Goal: Task Accomplishment & Management: Manage account settings

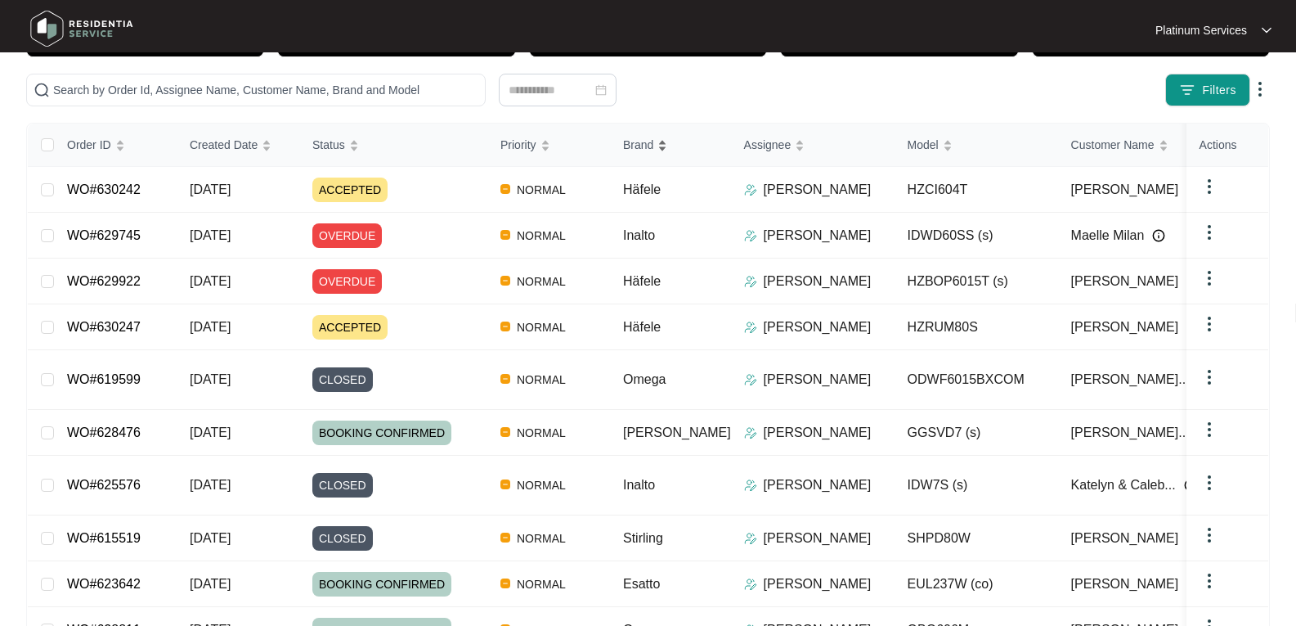
scroll to position [164, 0]
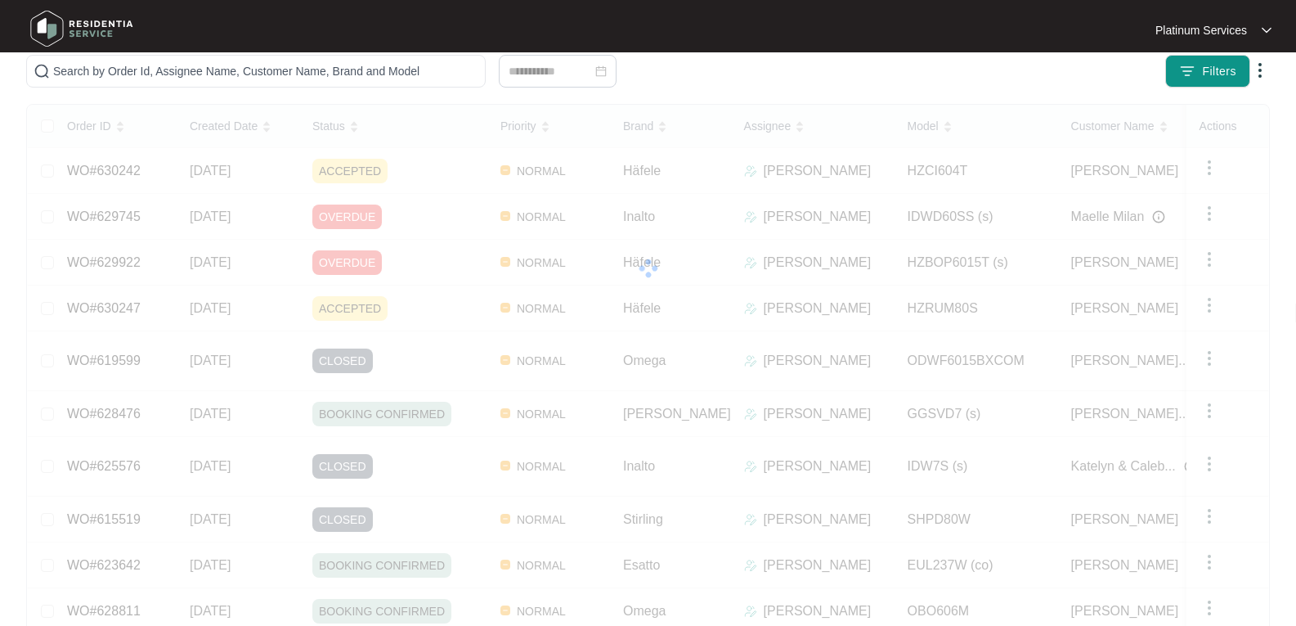
click at [1206, 213] on div "Order ID Created Date Status Priority Brand Assignee Model Customer Name Purcha…" at bounding box center [648, 389] width 1241 height 568
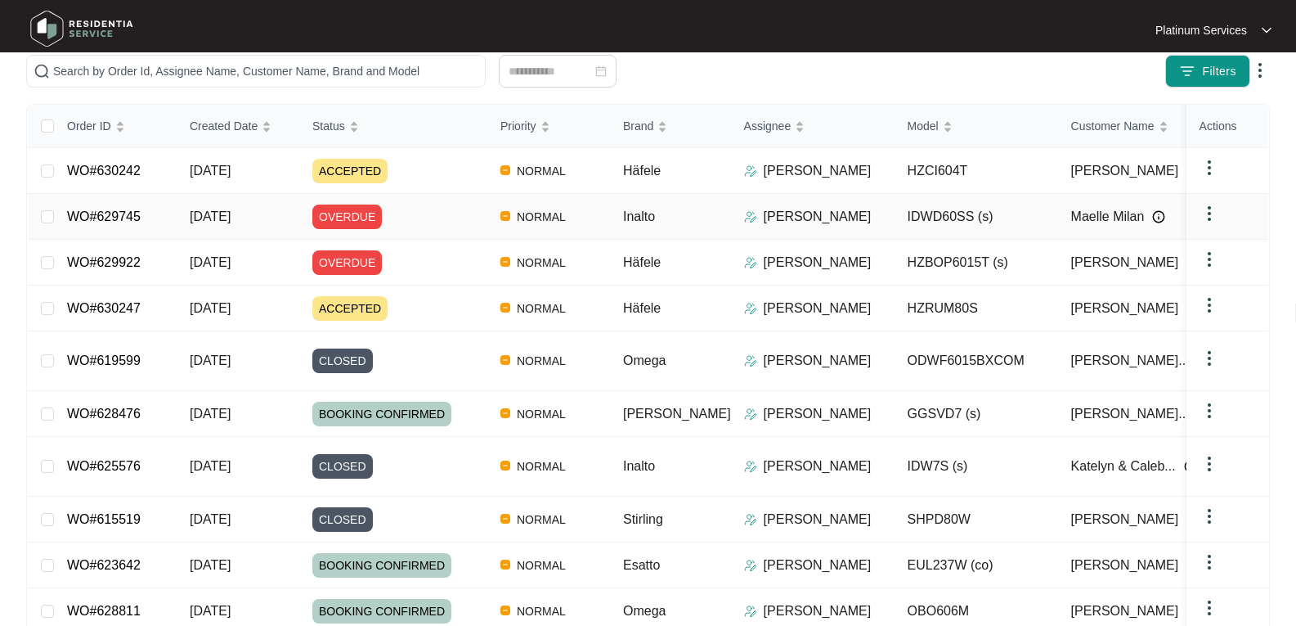
click at [1206, 213] on img at bounding box center [1210, 214] width 20 height 20
click at [939, 20] on div at bounding box center [648, 30] width 618 height 49
click at [109, 210] on link "WO#629745" at bounding box center [104, 216] width 74 height 14
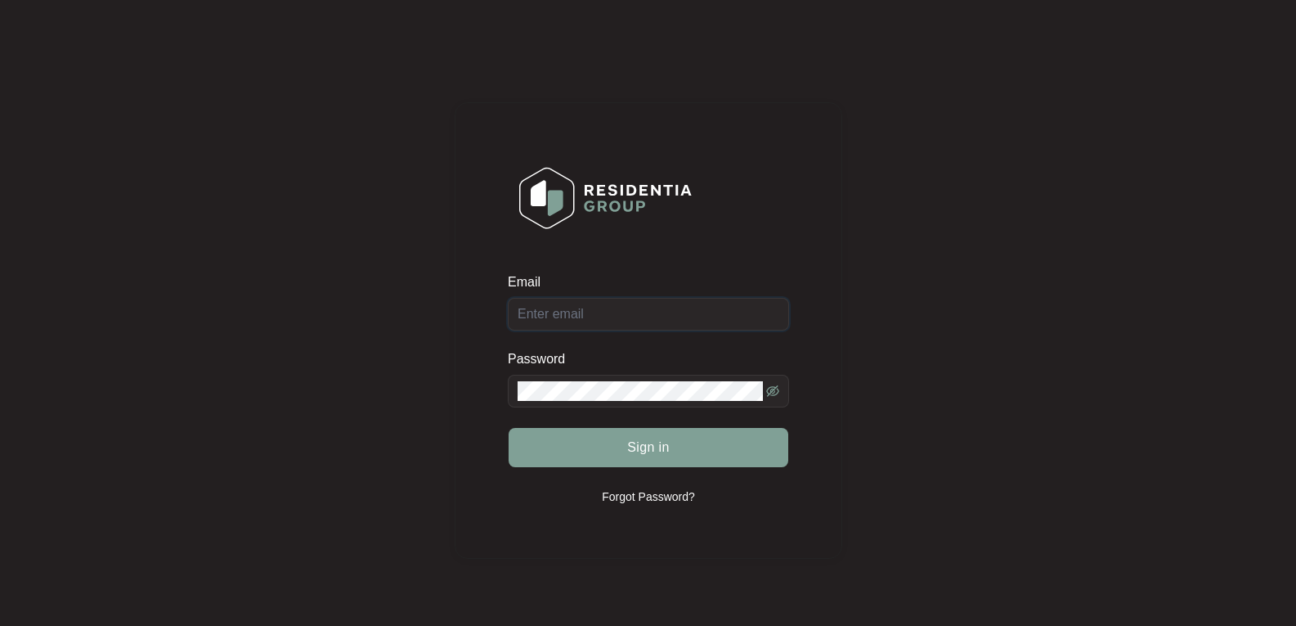
type input "repairs@prssa.com.au"
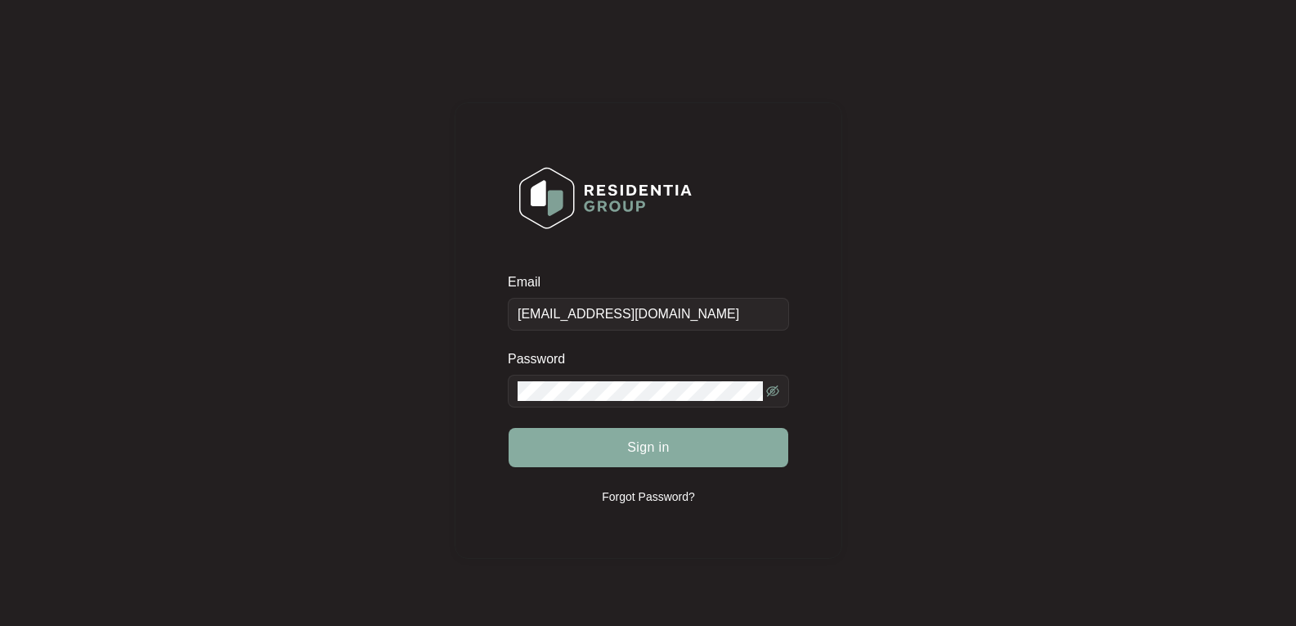
click at [674, 450] on button "Sign in" at bounding box center [649, 447] width 280 height 39
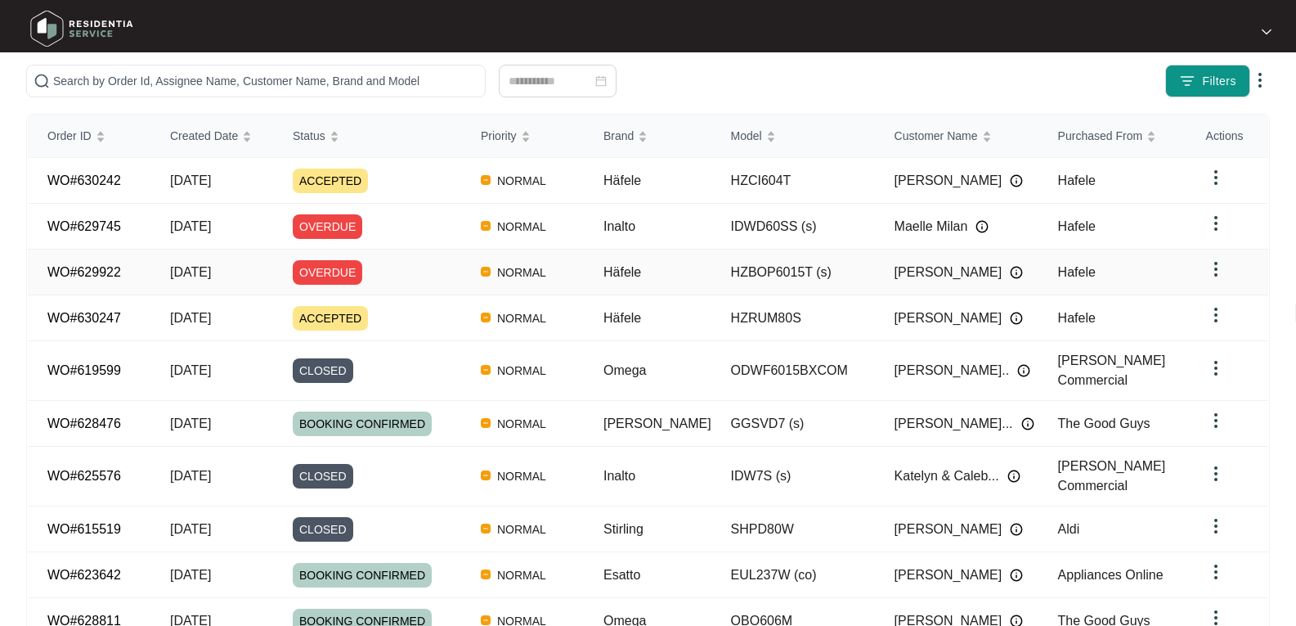
scroll to position [245, 0]
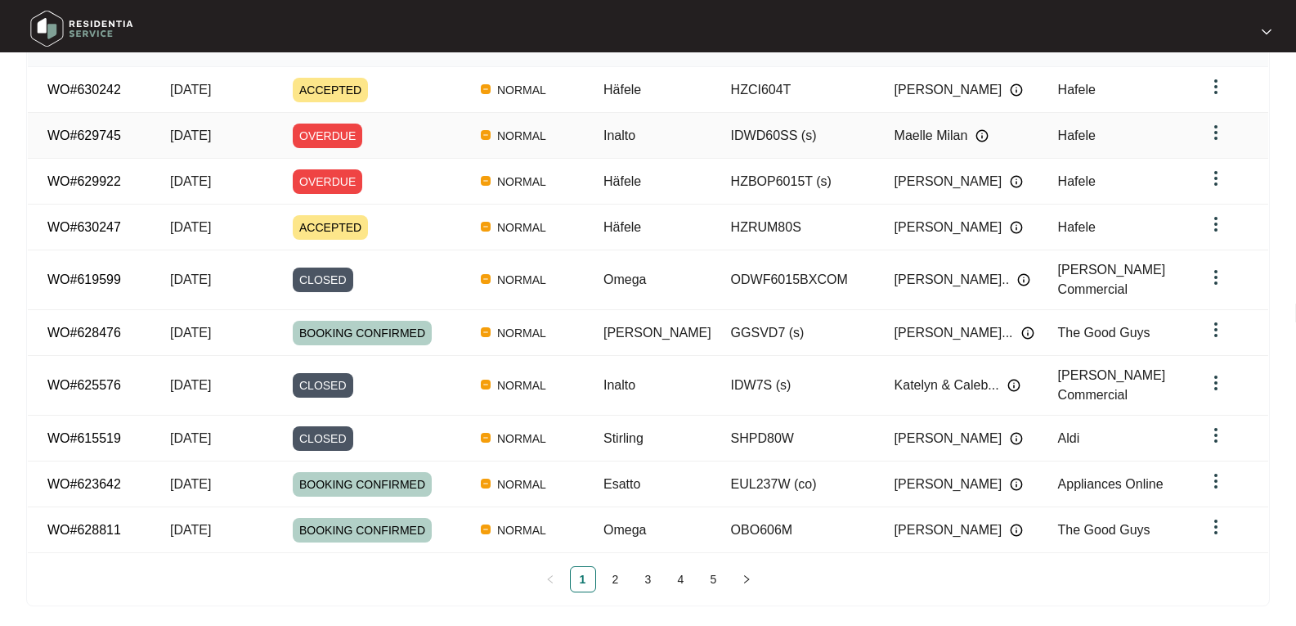
click at [92, 138] on link "WO#629745" at bounding box center [84, 135] width 74 height 14
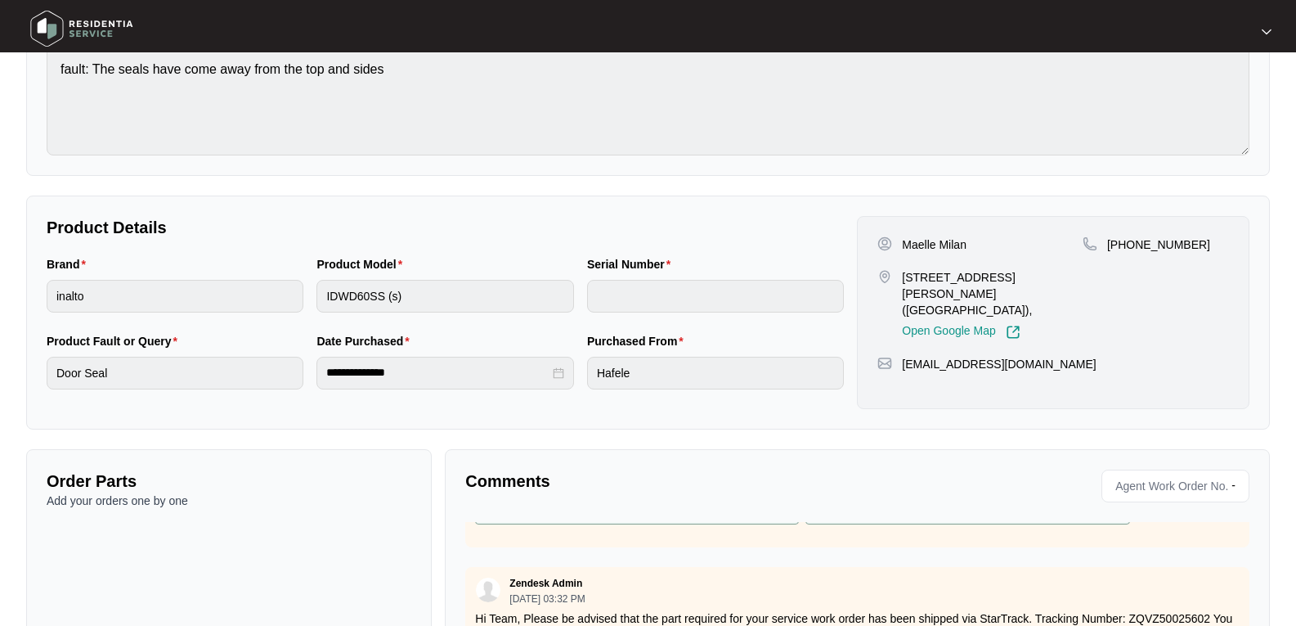
scroll to position [294, 0]
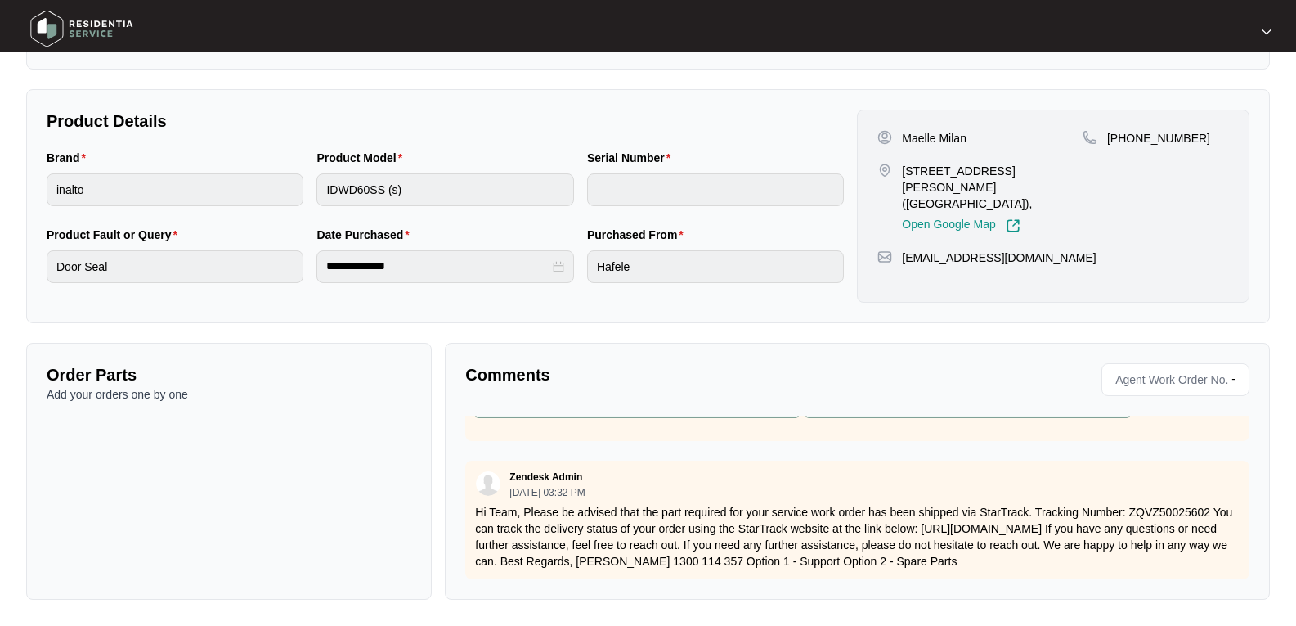
click at [542, 390] on div "Comments" at bounding box center [658, 379] width 398 height 33
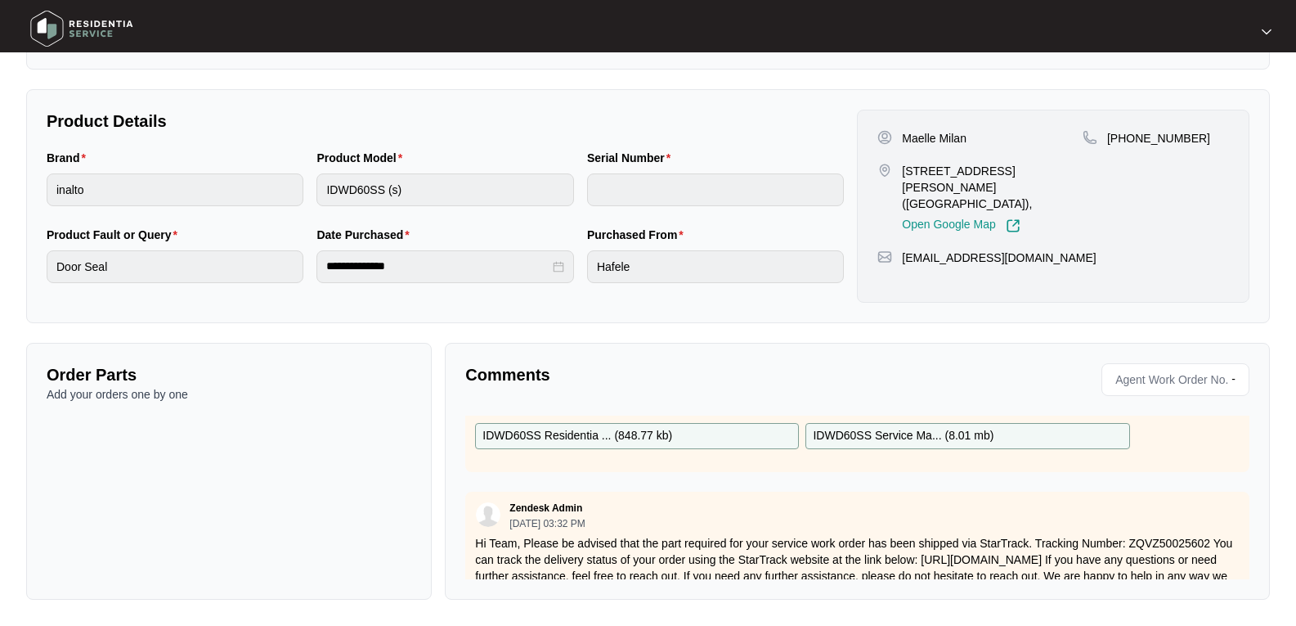
scroll to position [125, 0]
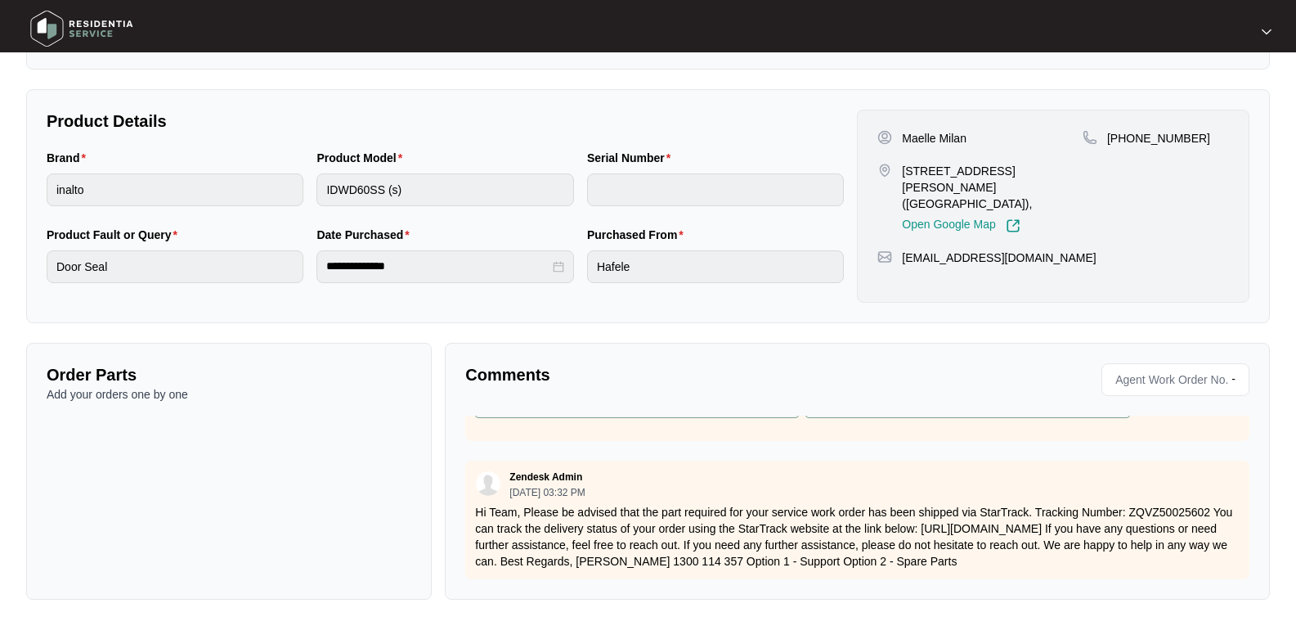
click at [494, 586] on div "Comments Agent Work Order No. - Zendesk Admin 08/20/2025 at 12:11 PM Hi Team, D…" at bounding box center [857, 471] width 825 height 257
click at [656, 440] on div "Zendesk Admin 08/20/2025 at 12:11 PM Hi Team, Door seal sent on shipment: 46460…" at bounding box center [857, 498] width 784 height 164
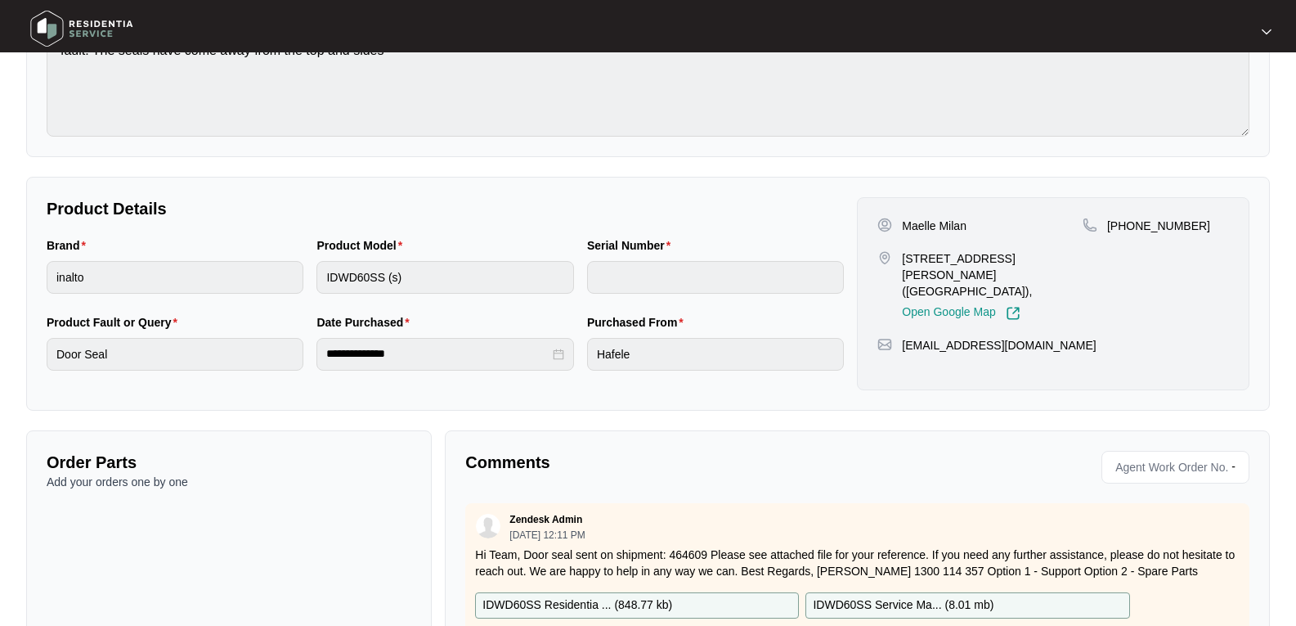
scroll to position [0, 0]
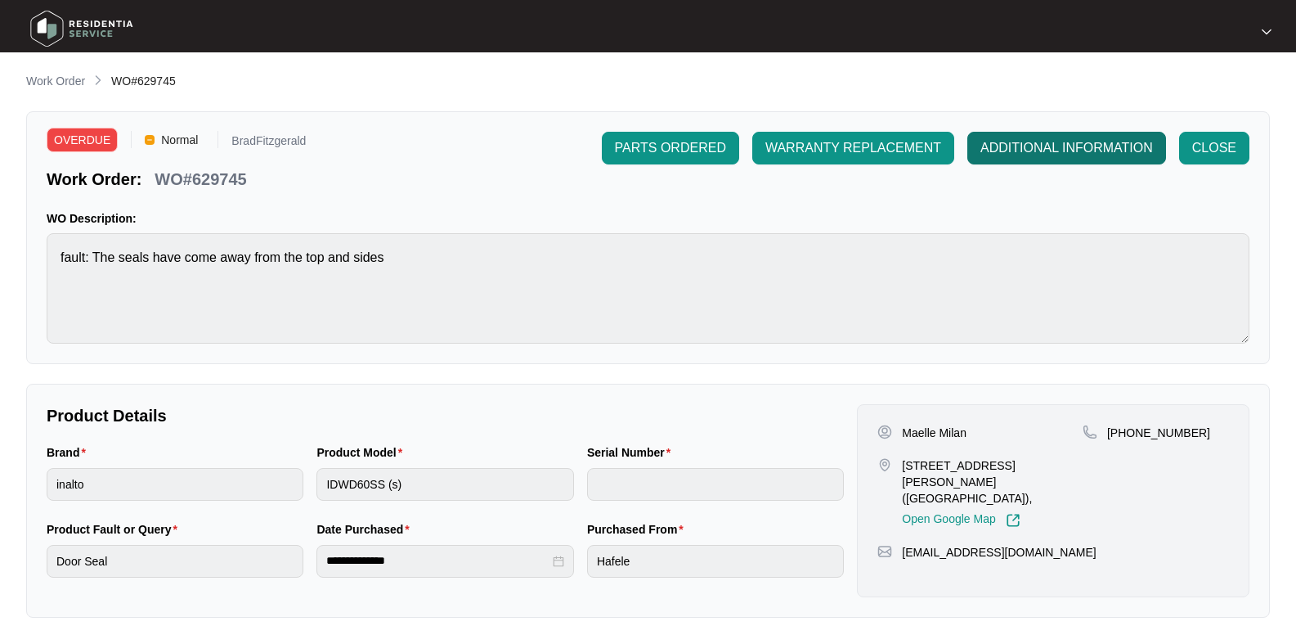
click at [1034, 143] on span "ADDITIONAL INFORMATION" at bounding box center [1067, 148] width 173 height 20
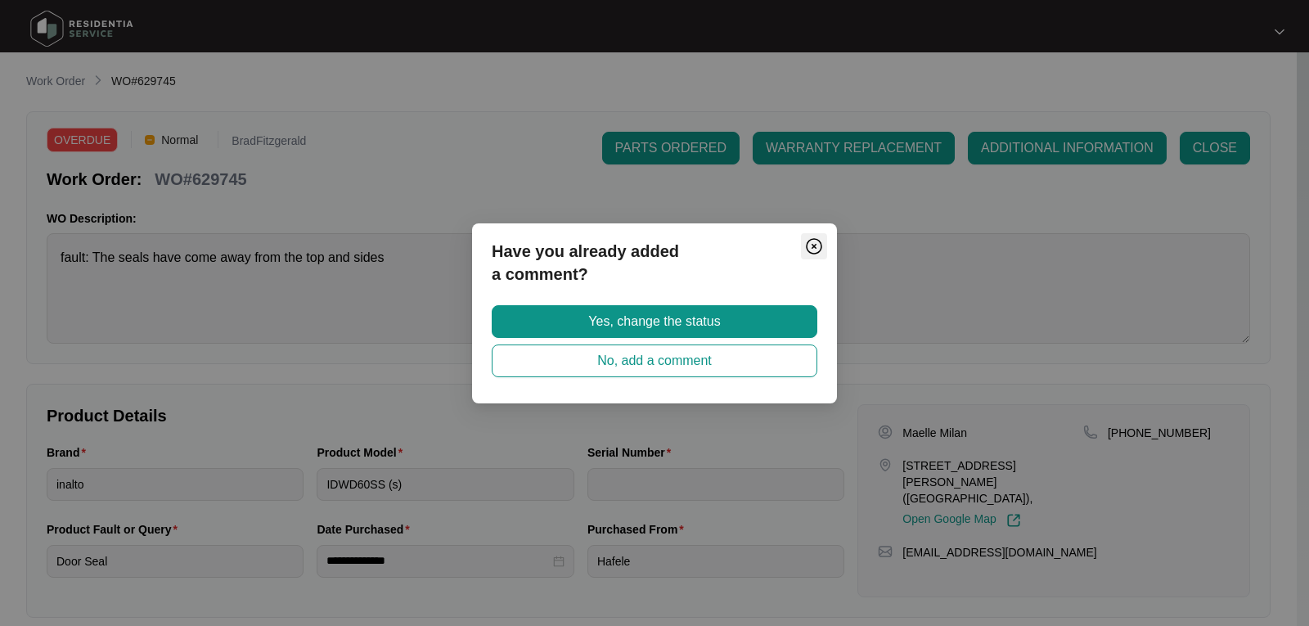
click at [821, 247] on img "Close" at bounding box center [814, 246] width 20 height 20
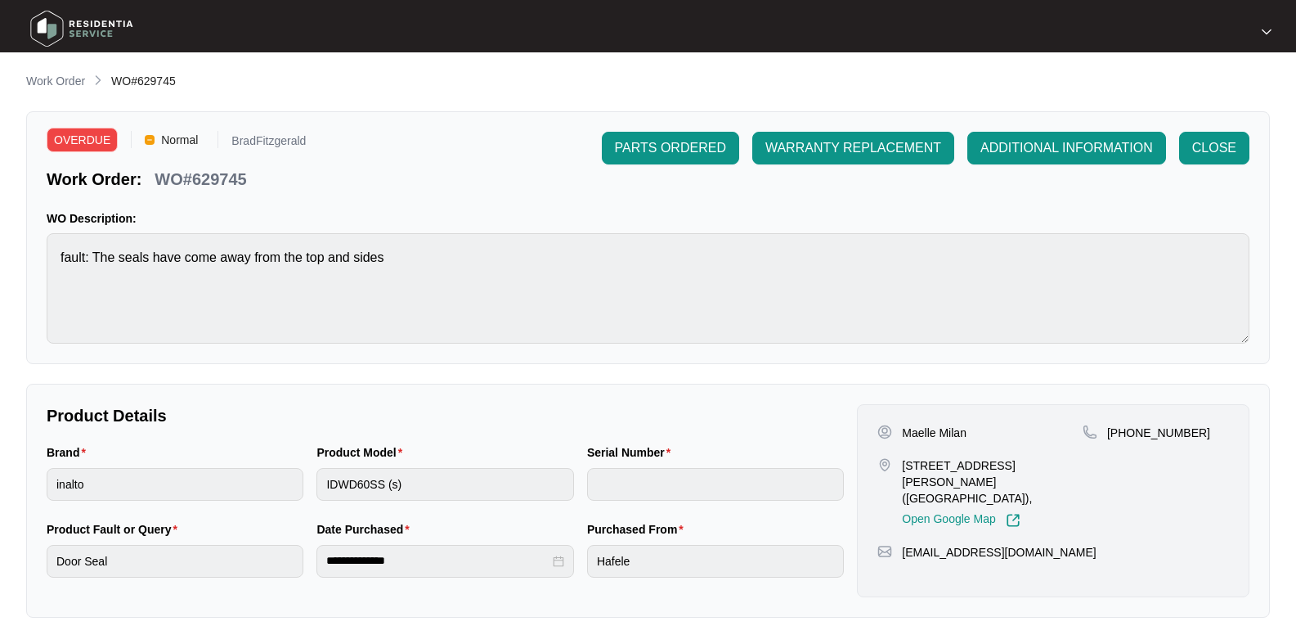
click at [63, 27] on img at bounding box center [82, 28] width 115 height 49
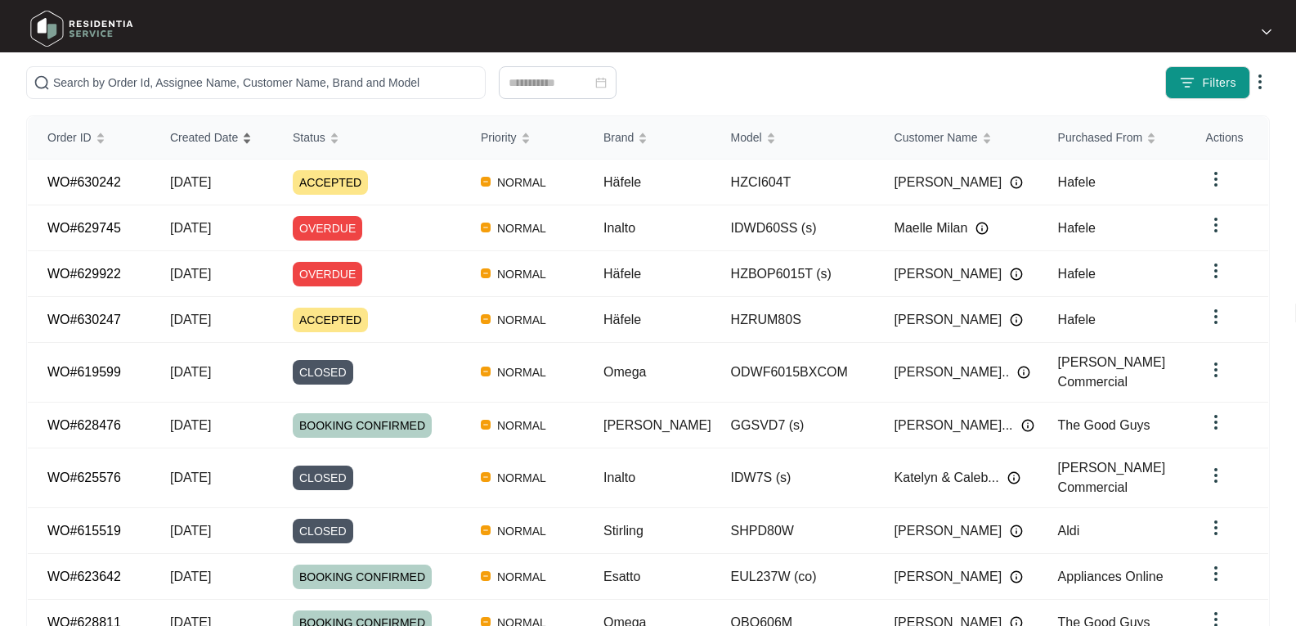
scroll to position [164, 0]
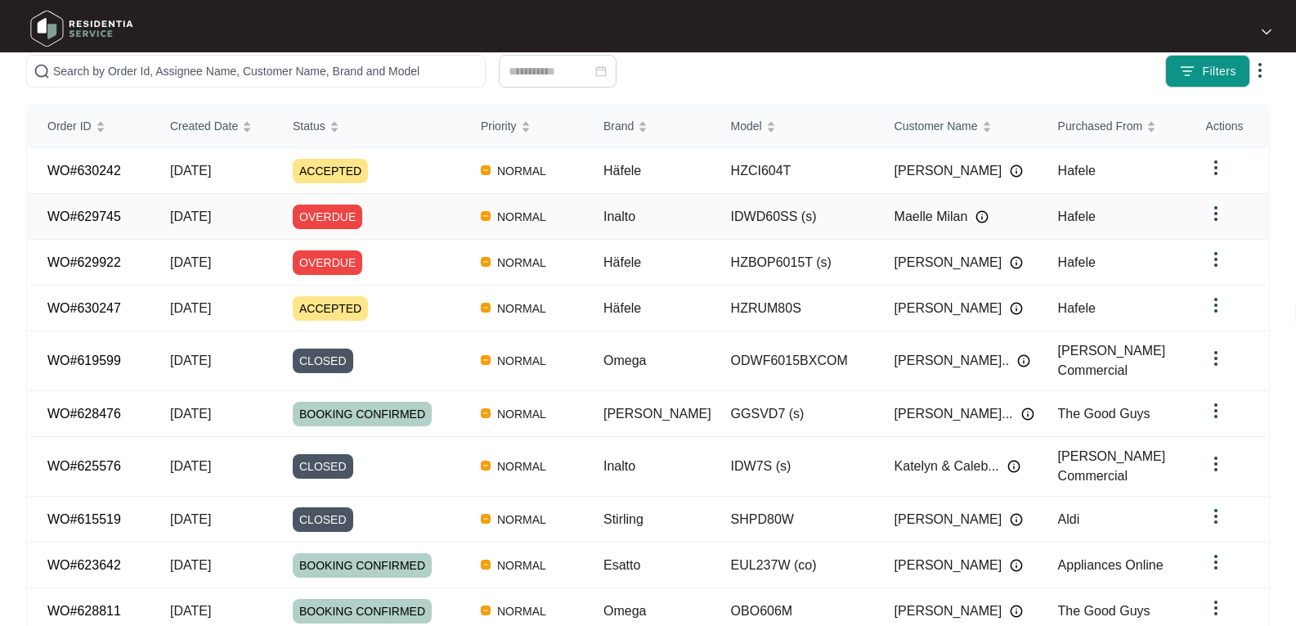
click at [102, 210] on link "WO#629745" at bounding box center [84, 216] width 74 height 14
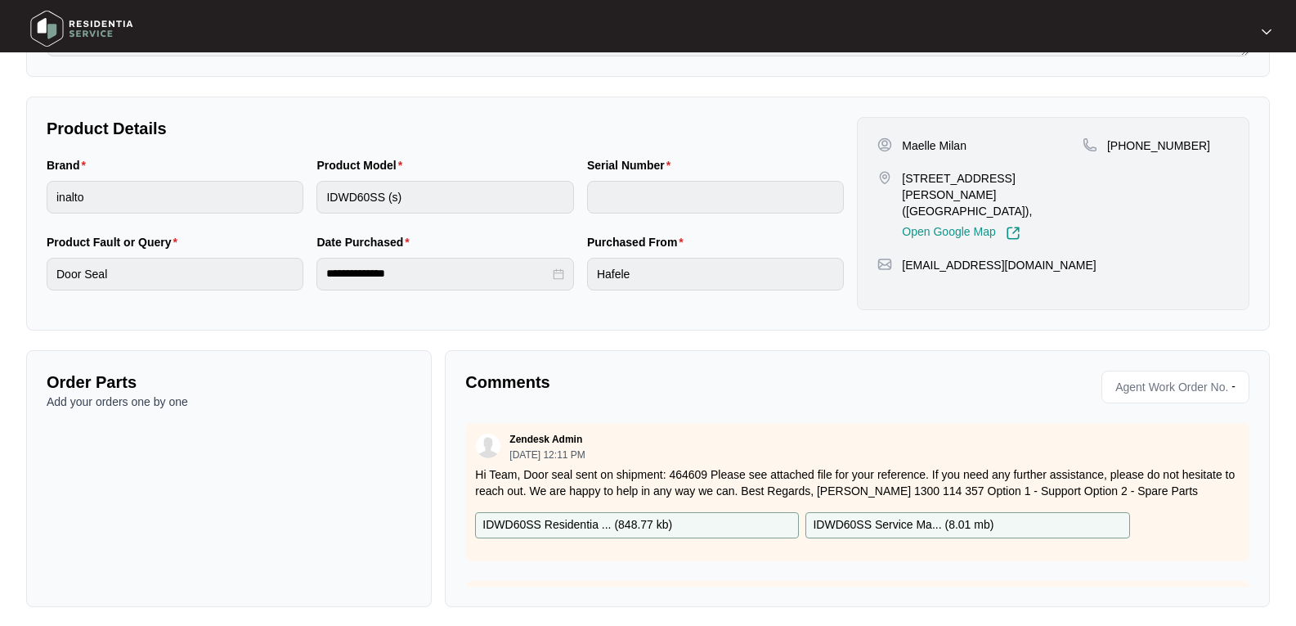
scroll to position [294, 0]
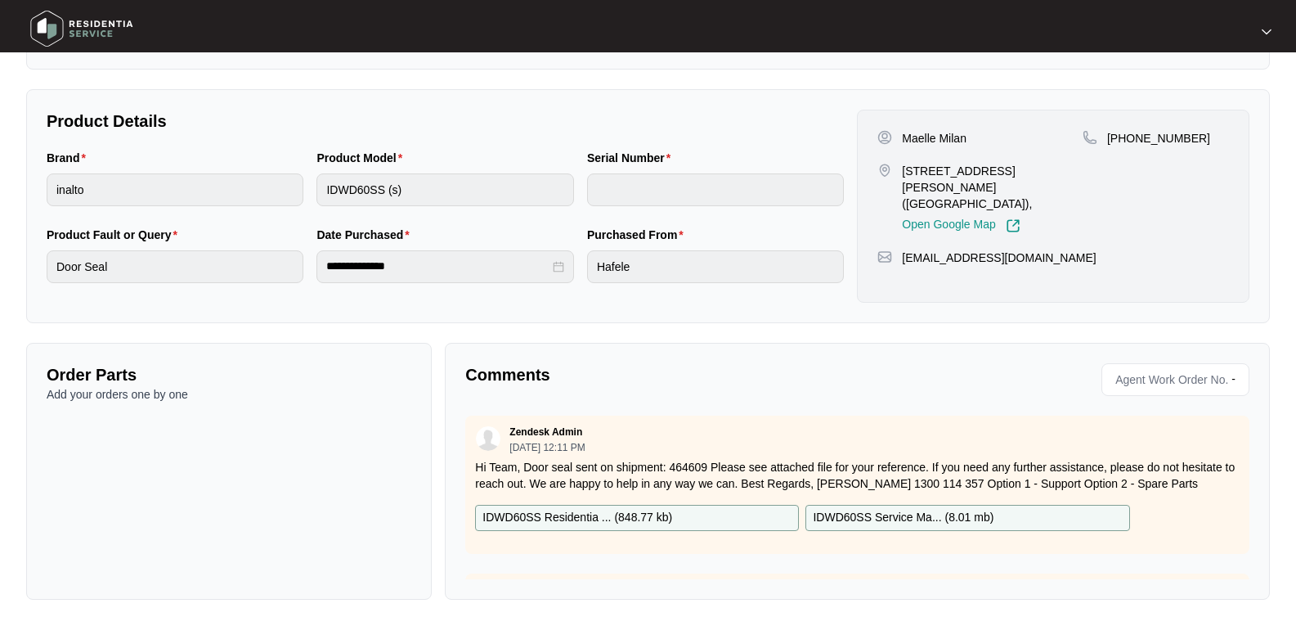
click at [529, 562] on div "Zendesk Admin 08/20/2025 at 12:11 PM Hi Team, Door seal sent on shipment: 46460…" at bounding box center [857, 498] width 784 height 164
click at [744, 586] on div "Comments Agent Work Order No. - Zendesk Admin 08/20/2025 at 12:11 PM Hi Team, D…" at bounding box center [857, 471] width 825 height 257
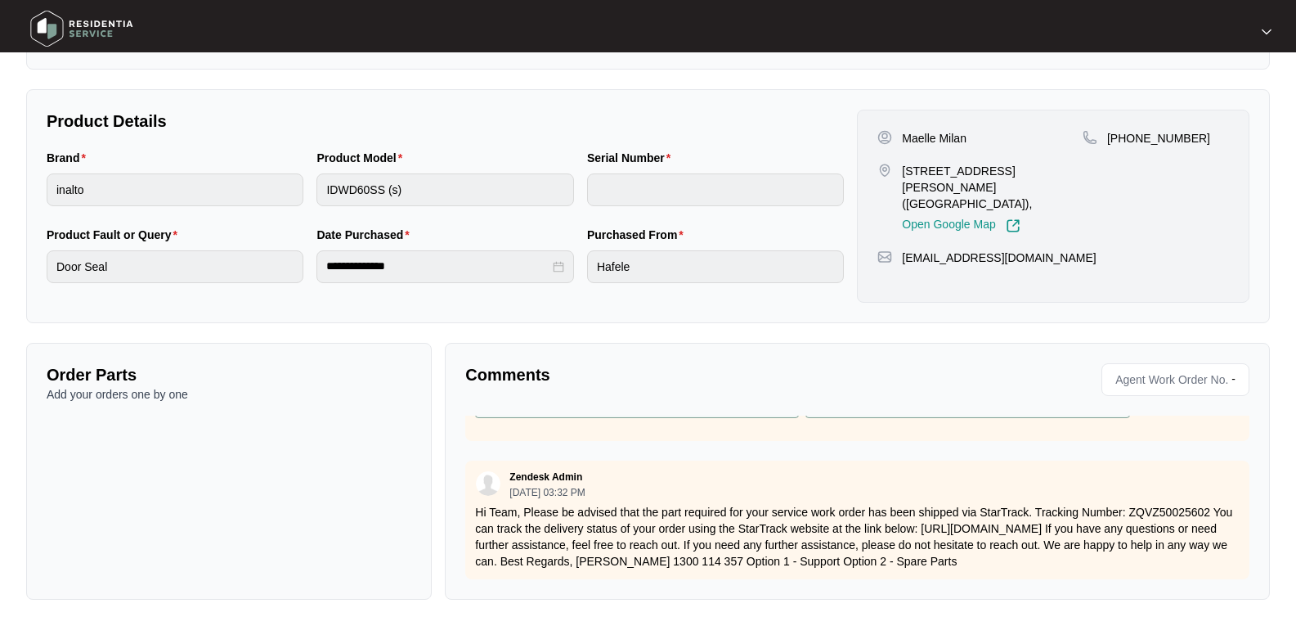
scroll to position [125, 0]
click at [137, 423] on div "Order Parts Add your orders one by one" at bounding box center [229, 471] width 406 height 257
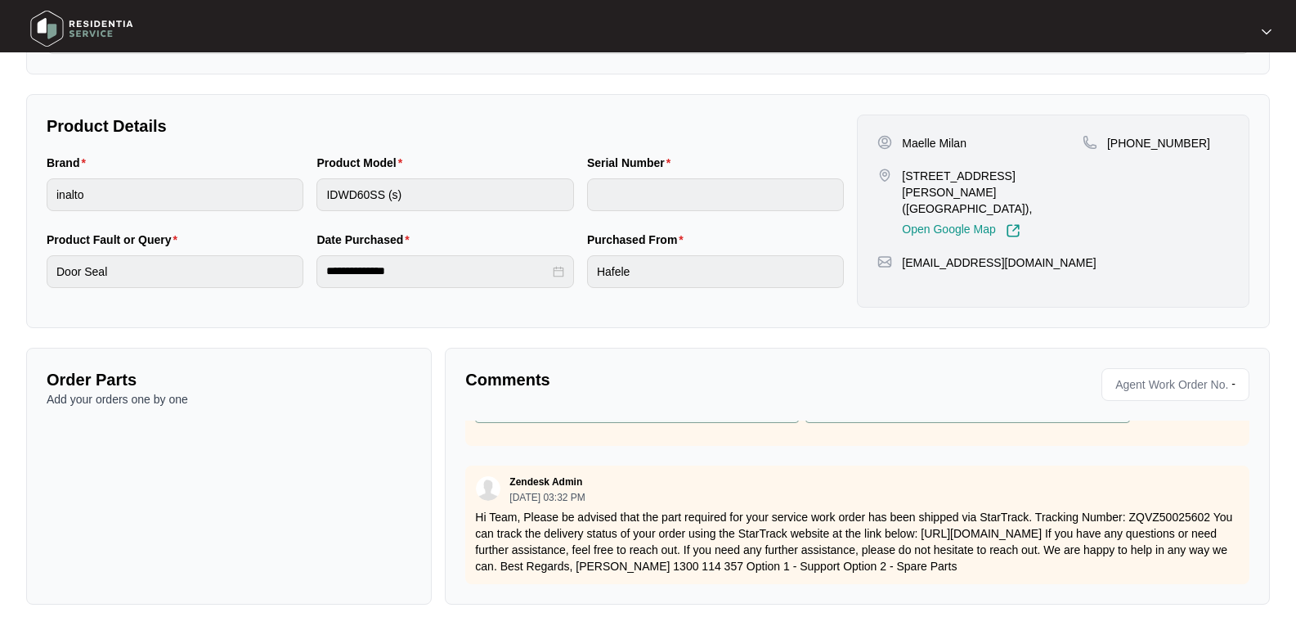
scroll to position [0, 0]
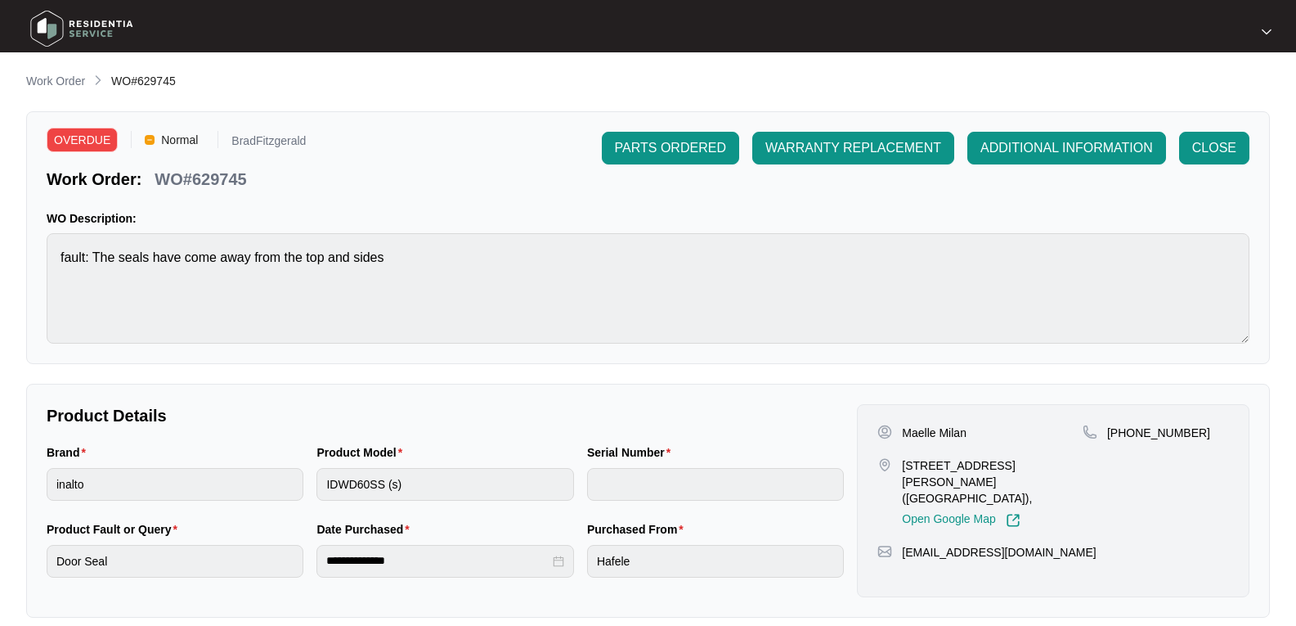
click at [81, 28] on img at bounding box center [82, 28] width 115 height 49
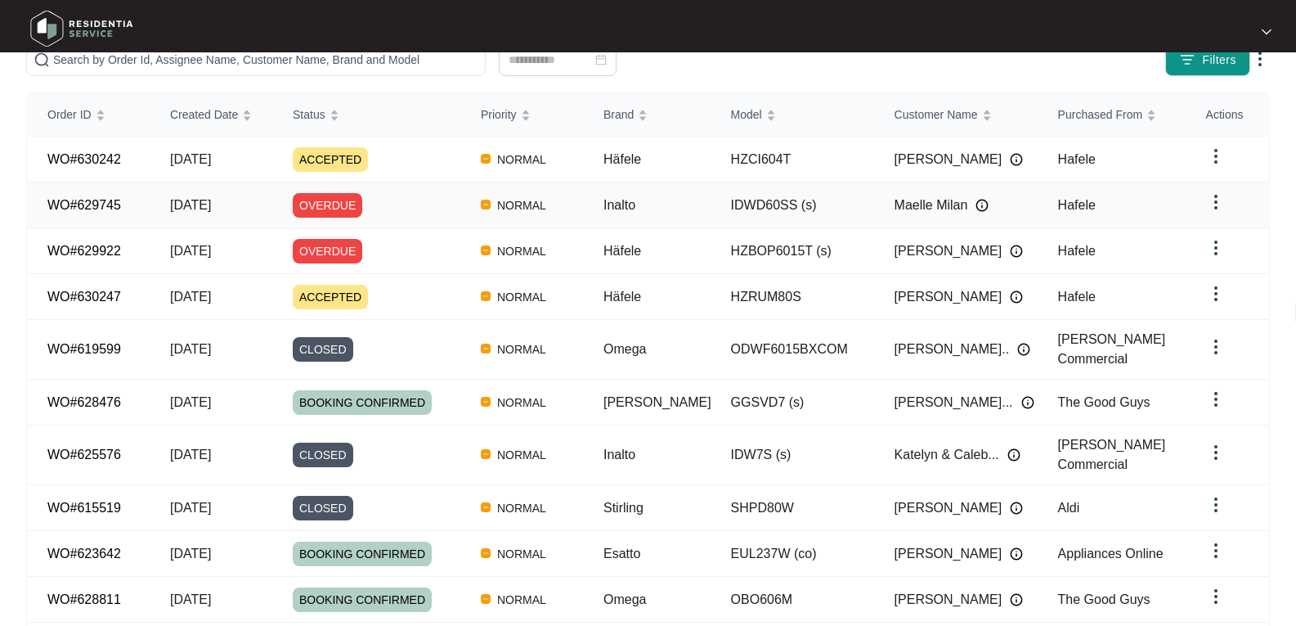
scroll to position [245, 0]
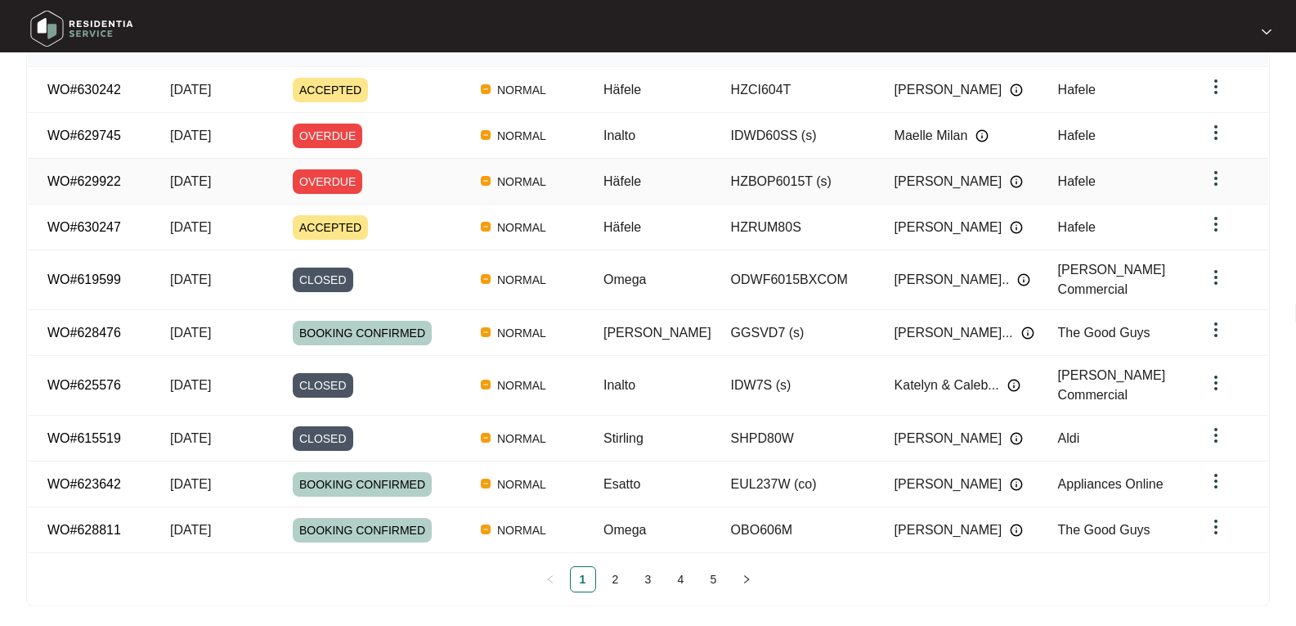
click at [92, 181] on div "Order ID Created Date Status Priority Brand Model Customer Name Purchased From …" at bounding box center [648, 308] width 1241 height 568
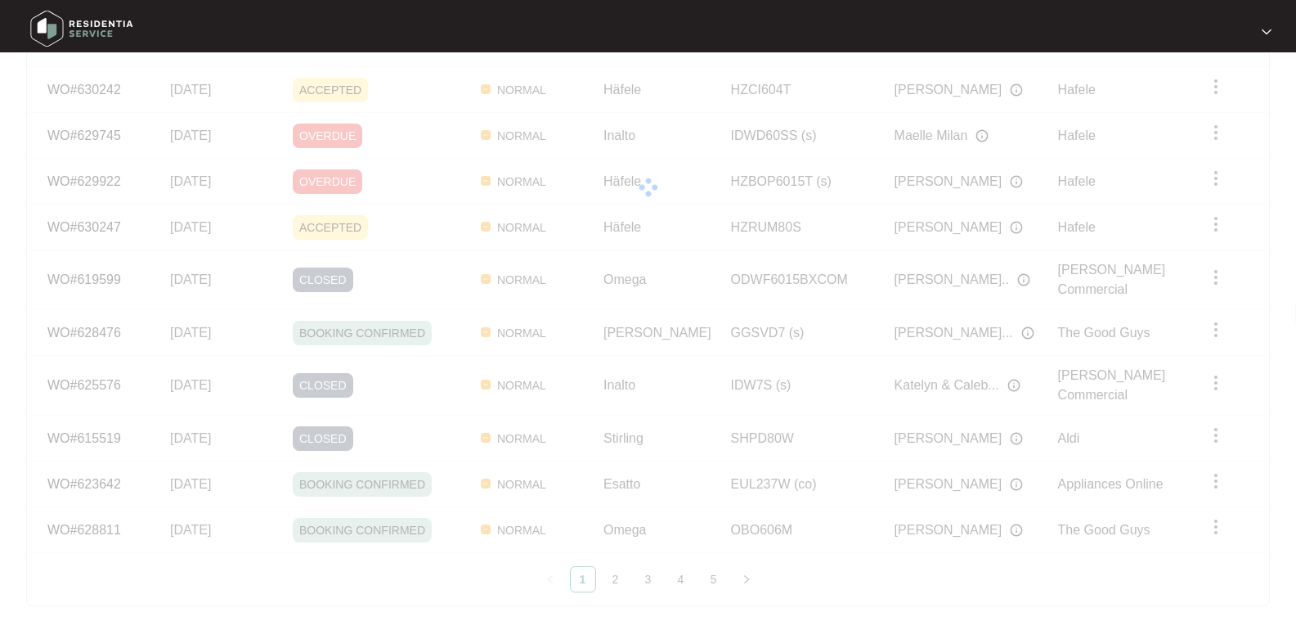
click at [88, 175] on div "Order ID Created Date Status Priority Brand Model Customer Name Purchased From …" at bounding box center [648, 308] width 1241 height 568
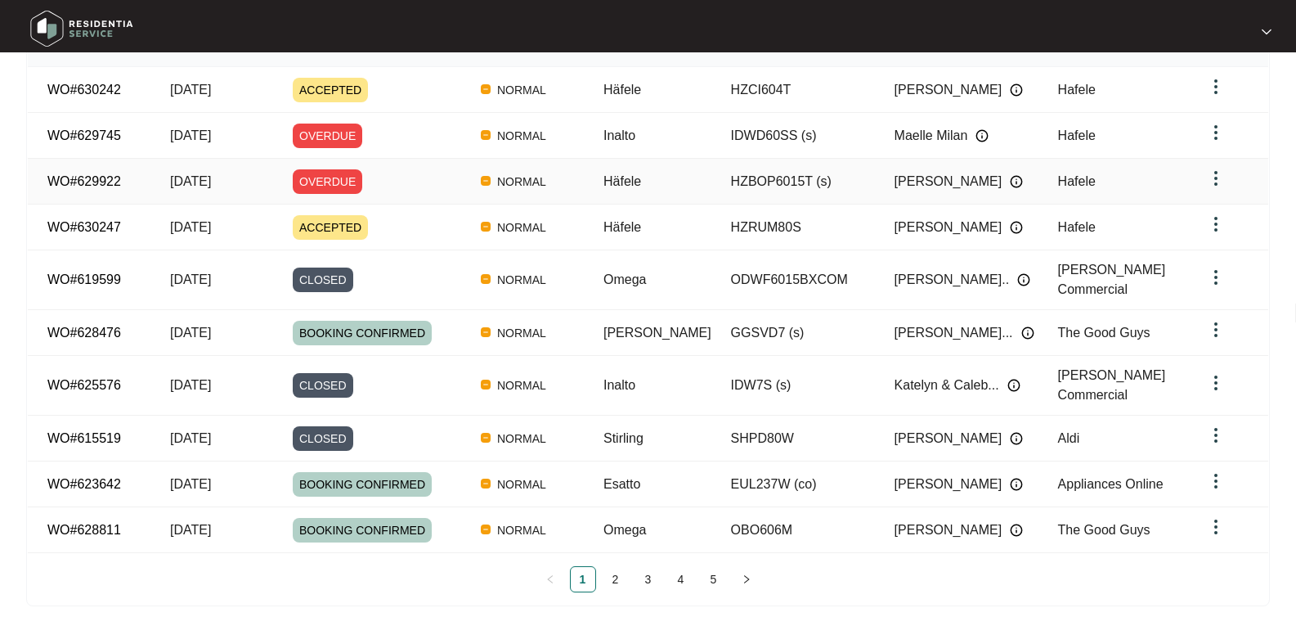
click at [103, 180] on link "WO#629922" at bounding box center [84, 181] width 74 height 14
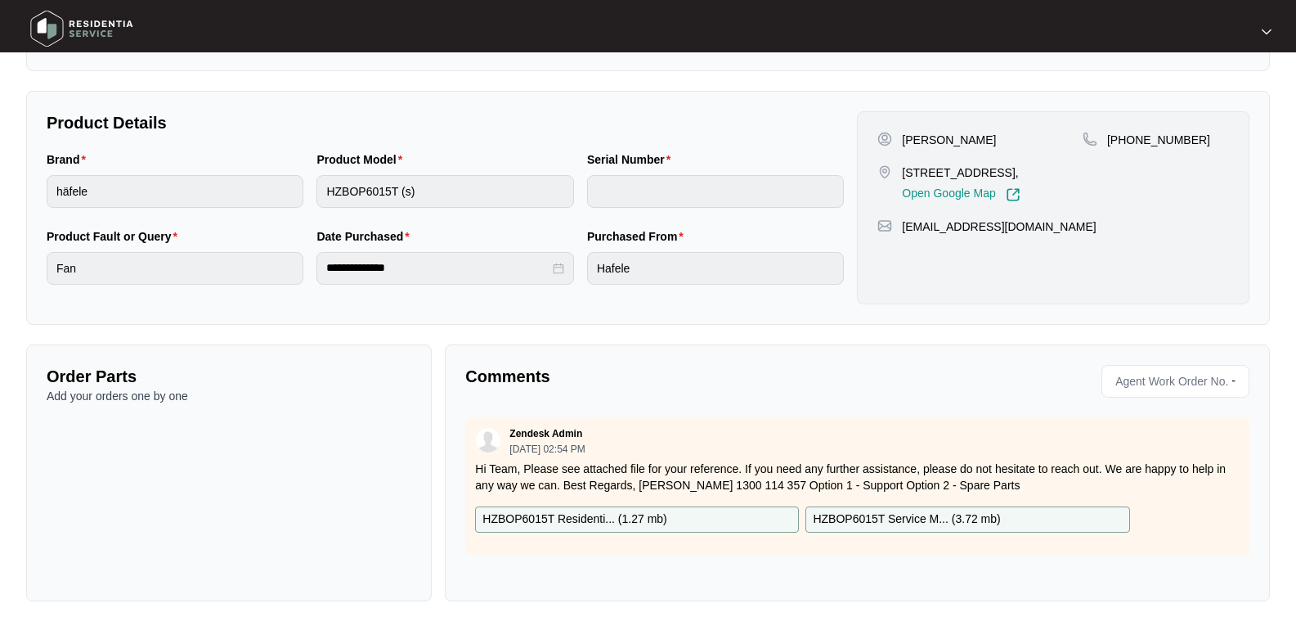
scroll to position [294, 0]
click at [739, 581] on div "Comments Agent Work Order No. - Zendesk Admin 08/20/2025 at 02:54 PM Hi Team, P…" at bounding box center [857, 471] width 825 height 257
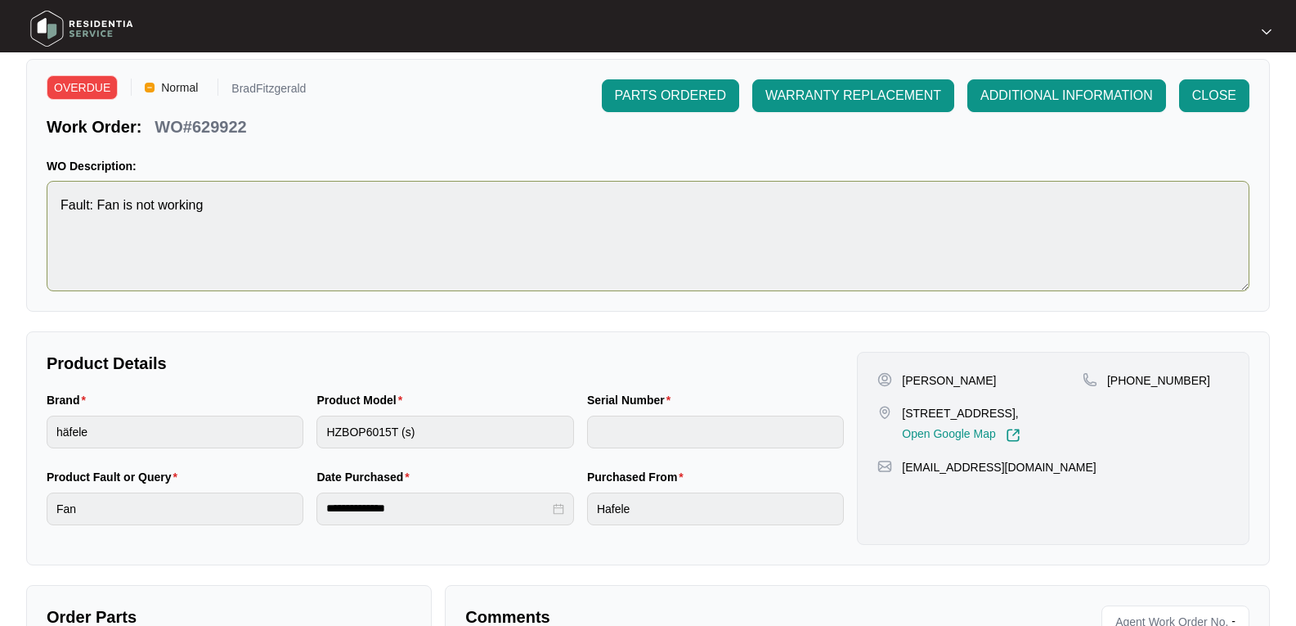
scroll to position [0, 0]
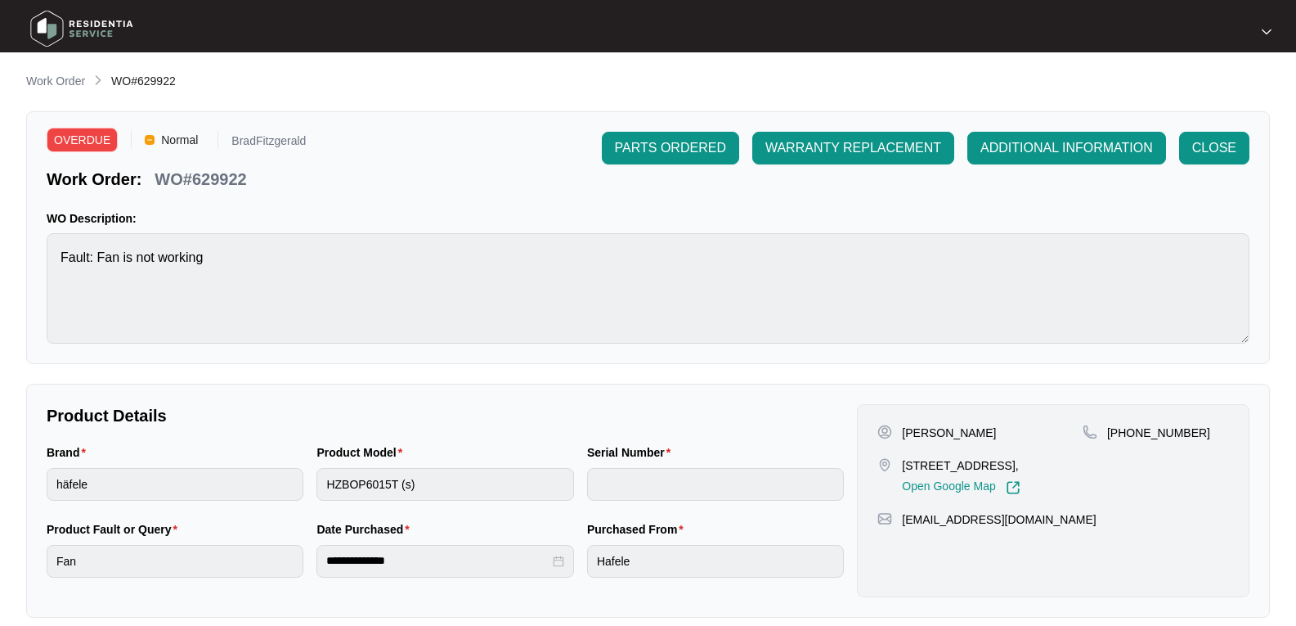
click at [87, 25] on img at bounding box center [82, 28] width 115 height 49
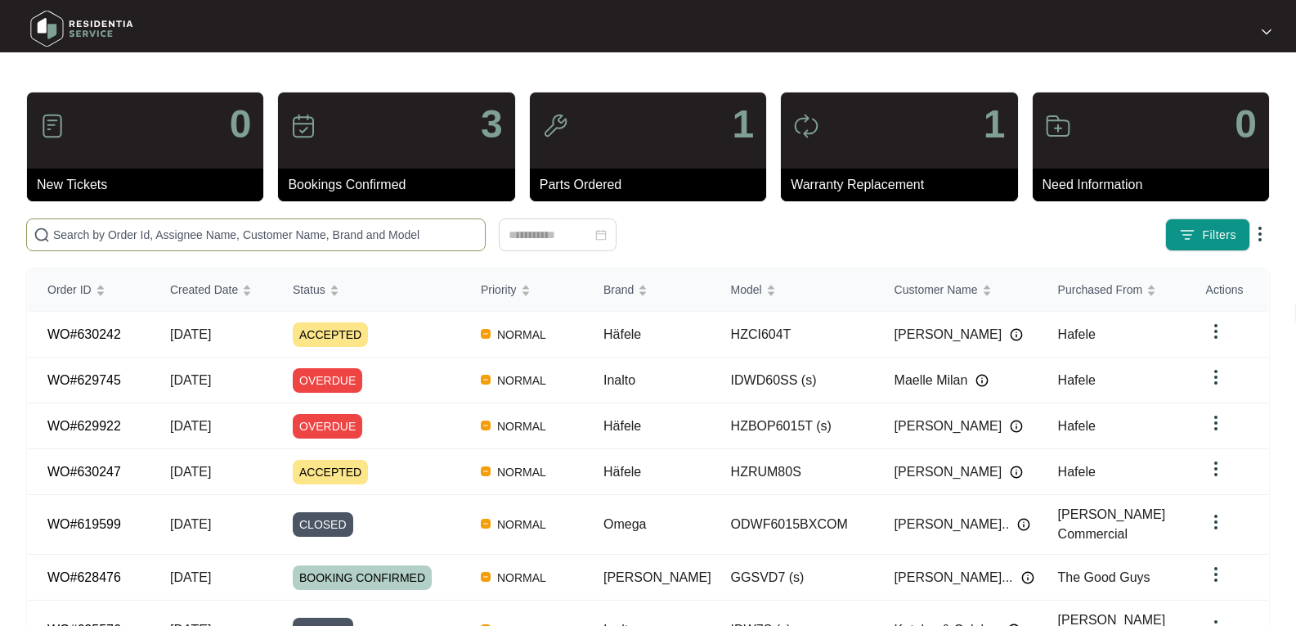
click at [175, 237] on input "text" at bounding box center [265, 235] width 425 height 18
paste input "630247"
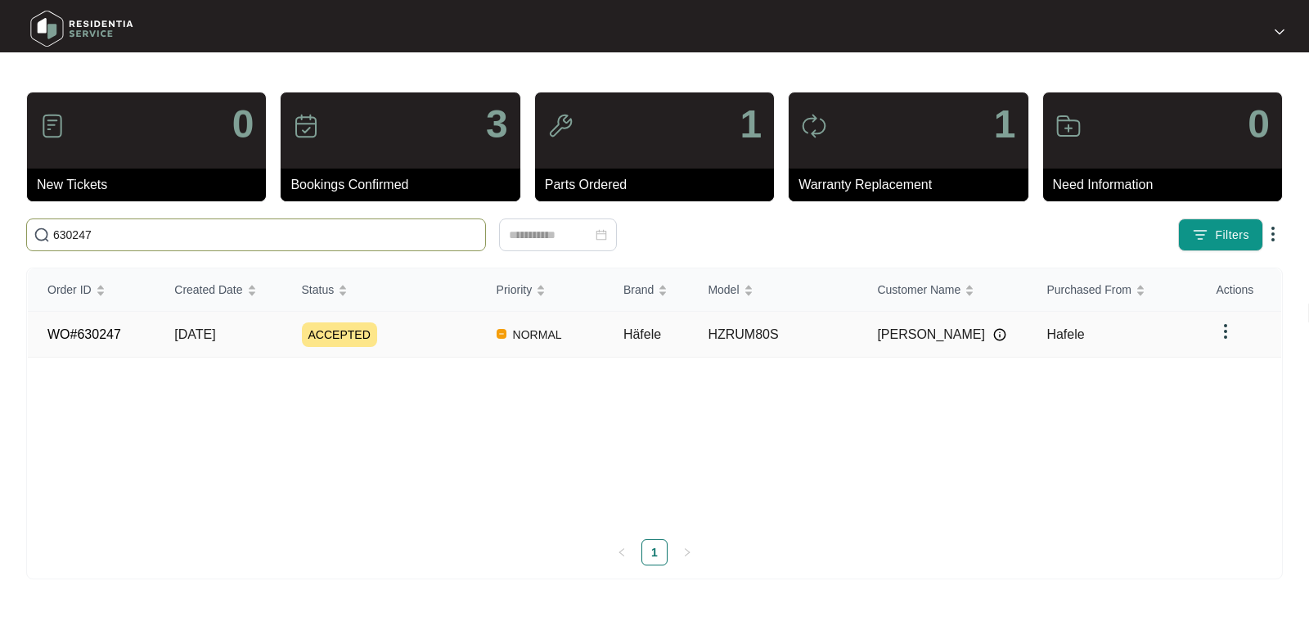
type input "630247"
click at [85, 332] on link "WO#630247" at bounding box center [84, 334] width 74 height 14
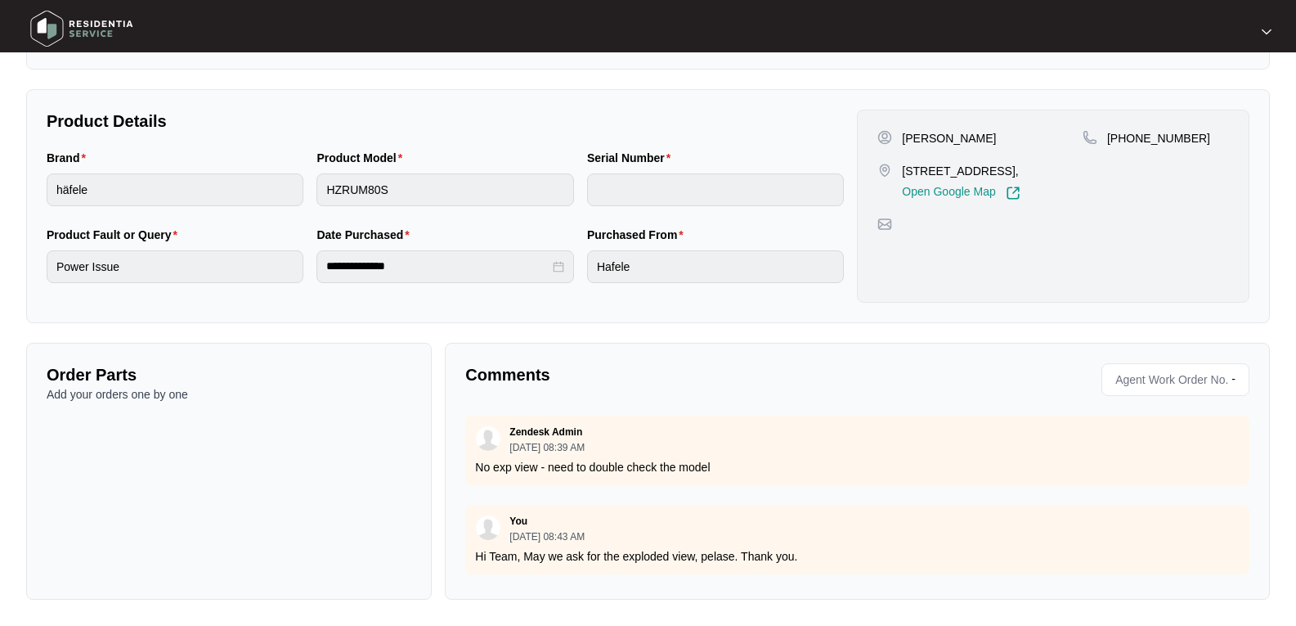
scroll to position [7, 0]
drag, startPoint x: 733, startPoint y: 463, endPoint x: 470, endPoint y: 465, distance: 263.4
click at [470, 465] on div "Zendesk Admin 08/21/2025 at 08:39 AM No exp view - need to double check the mod…" at bounding box center [857, 451] width 784 height 70
copy p "No exp view - need to double check the model"
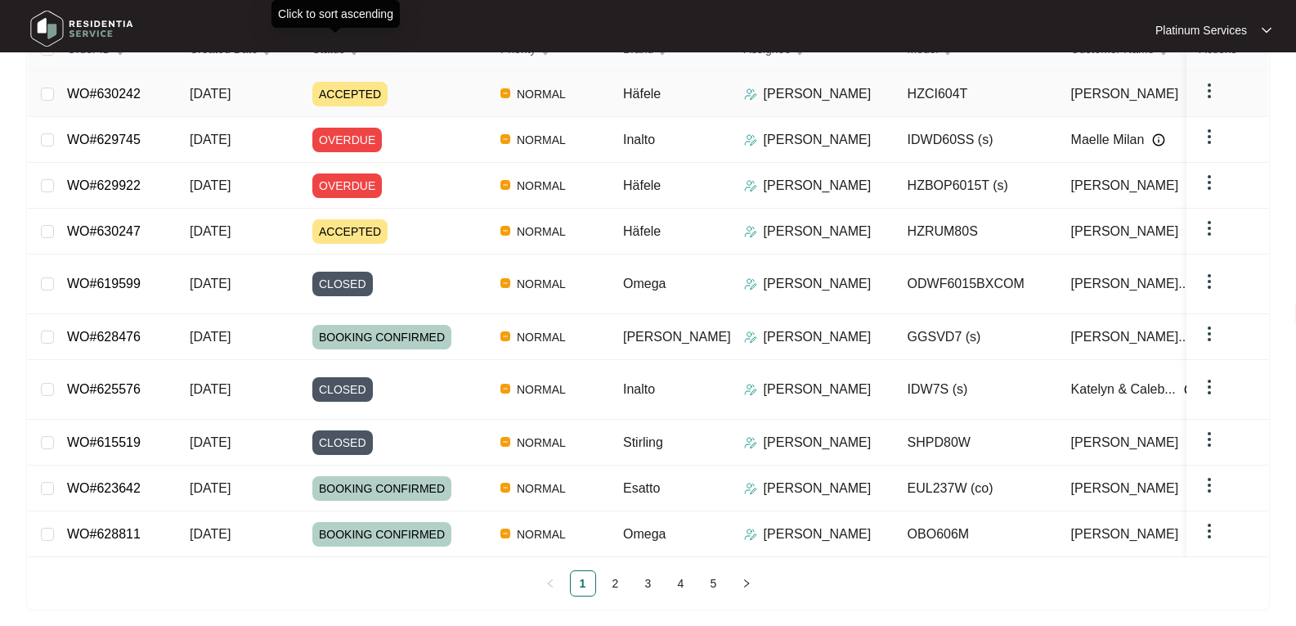
scroll to position [257, 0]
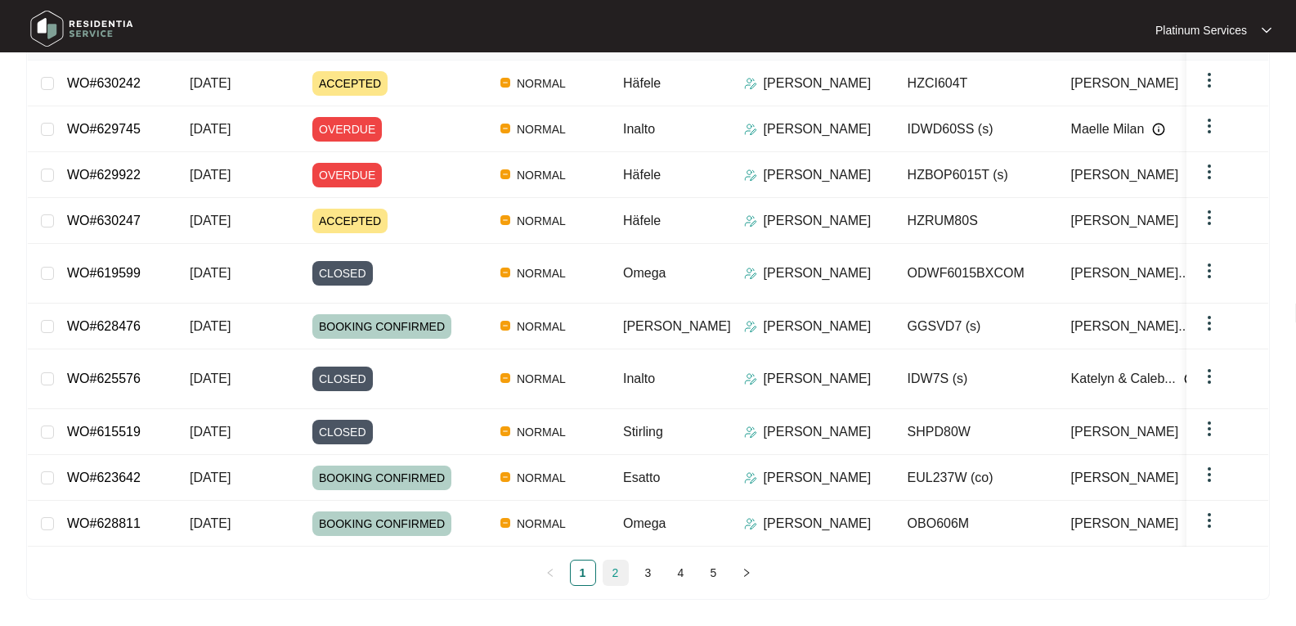
click at [612, 573] on div "Order ID Created Date Status Priority Brand Assignee Model Customer Name Purcha…" at bounding box center [648, 301] width 1241 height 568
click at [615, 574] on link "2" at bounding box center [616, 572] width 25 height 25
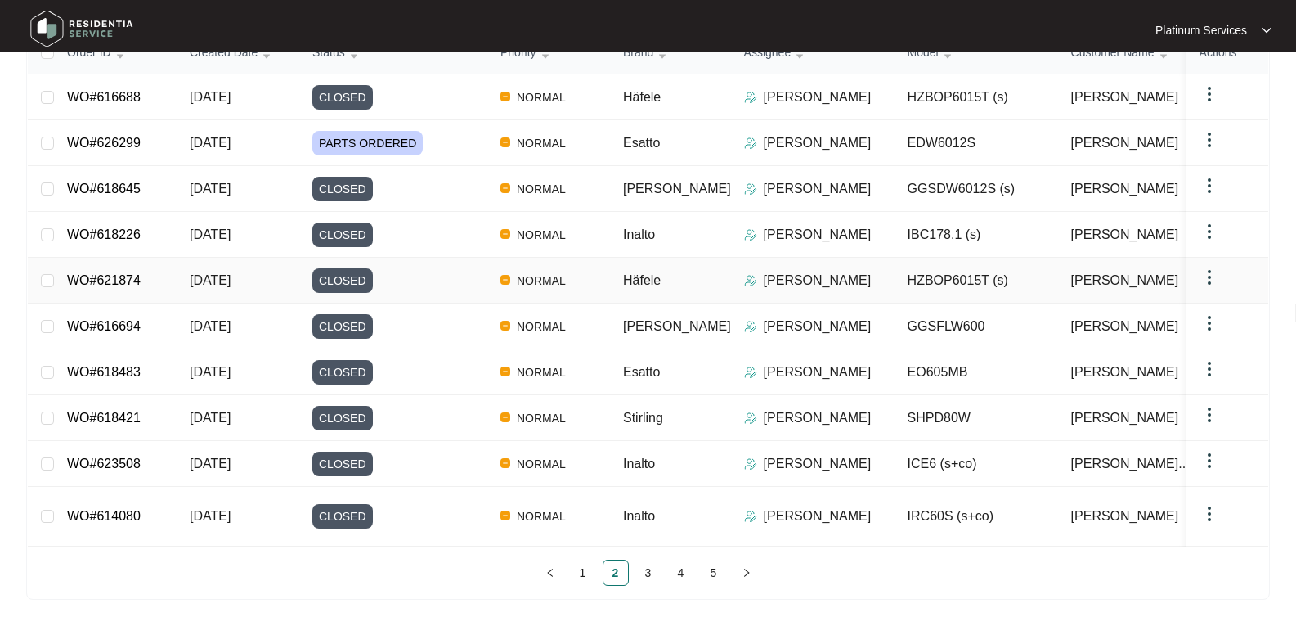
scroll to position [242, 0]
click at [586, 572] on link "1" at bounding box center [583, 572] width 25 height 25
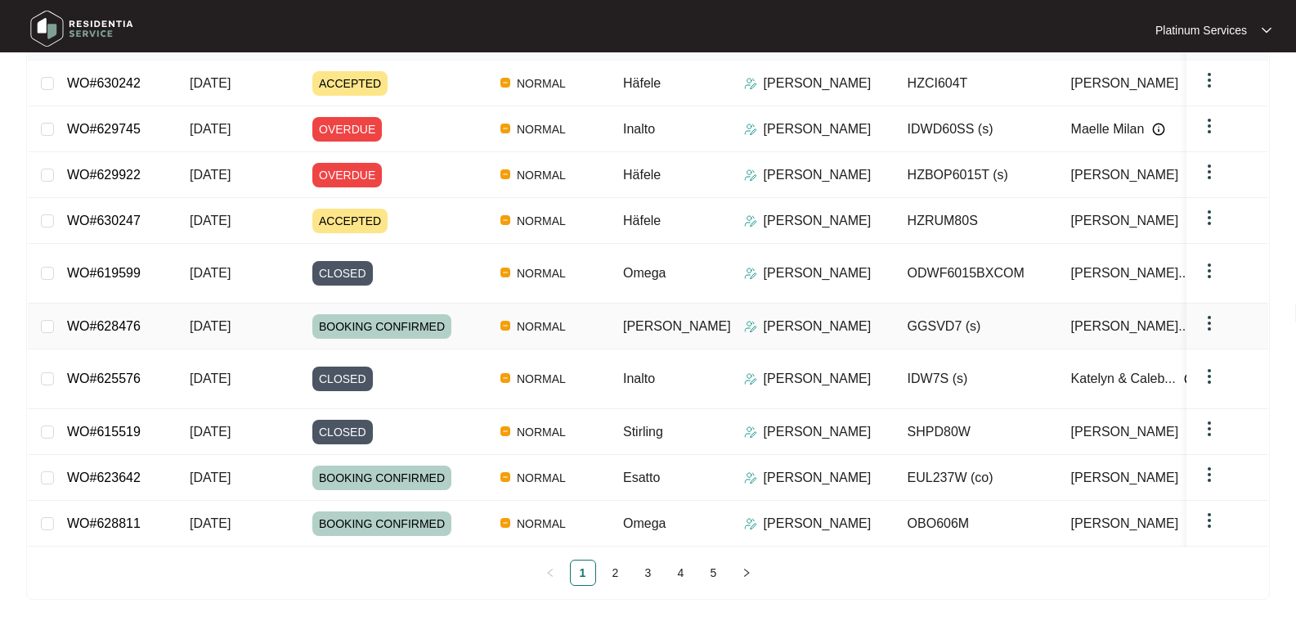
scroll to position [257, 0]
click at [613, 570] on link "2" at bounding box center [616, 572] width 25 height 25
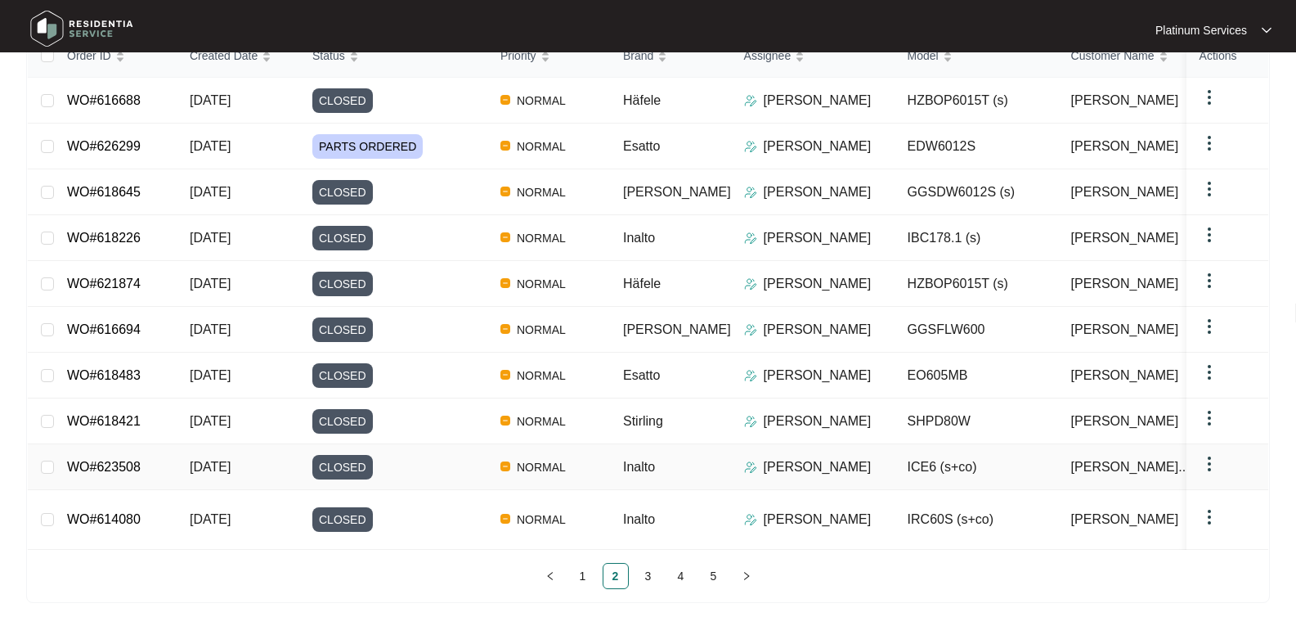
scroll to position [242, 0]
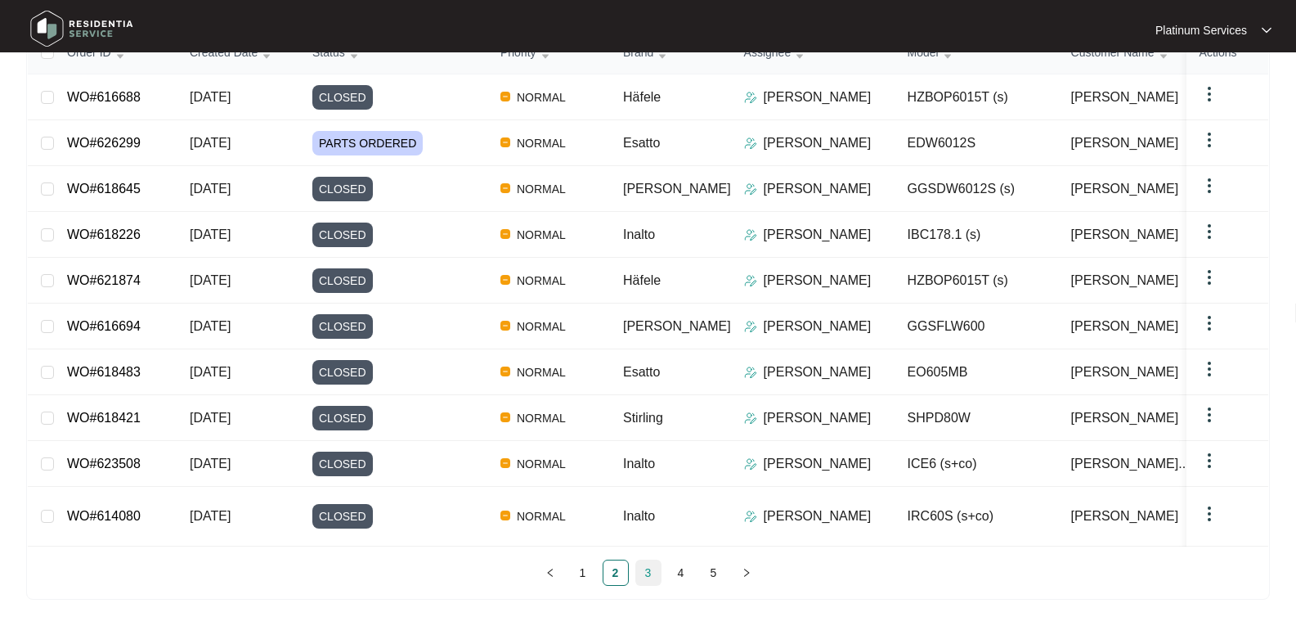
click at [649, 566] on div "Order ID Created Date Status Priority Brand Assignee Model Customer Name Purcha…" at bounding box center [648, 308] width 1241 height 555
click at [648, 571] on link "3" at bounding box center [648, 572] width 25 height 25
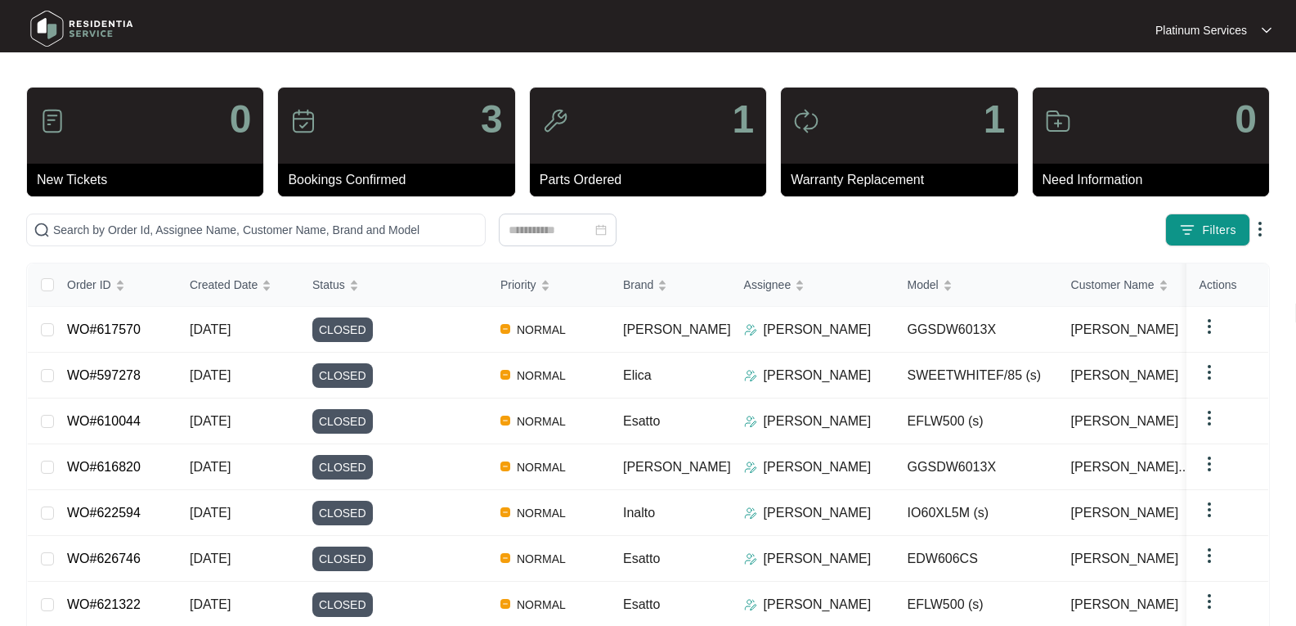
scroll to position [0, 0]
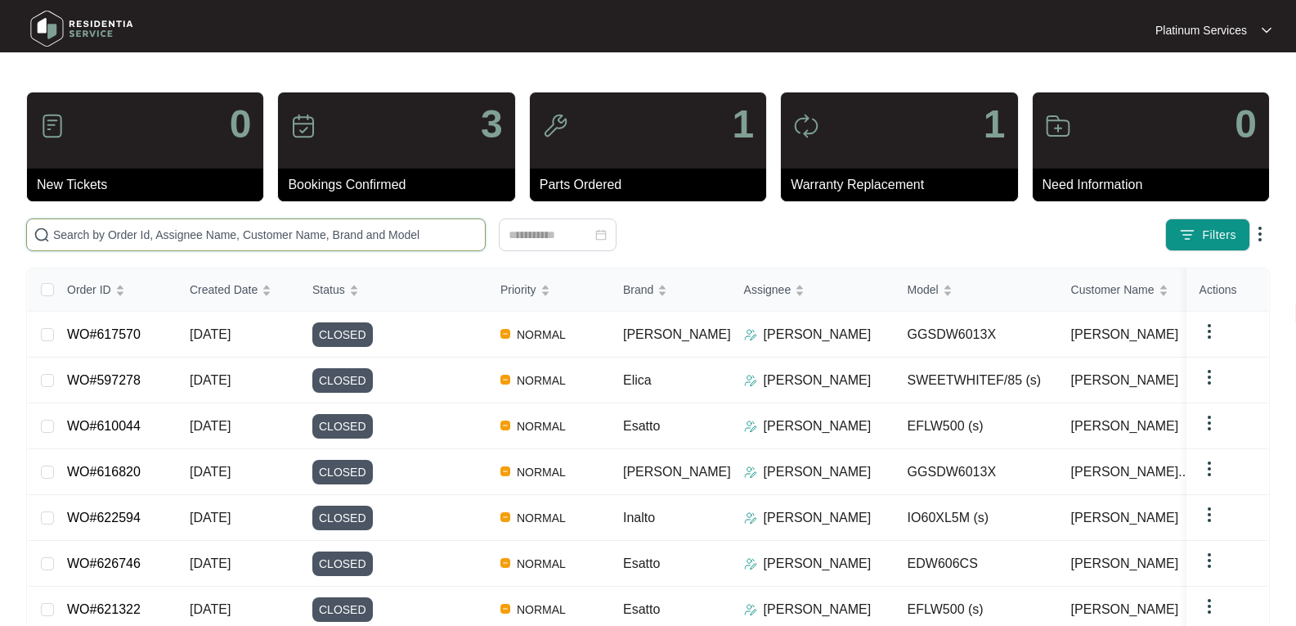
click at [128, 232] on input "text" at bounding box center [265, 235] width 425 height 18
paste input "623642"
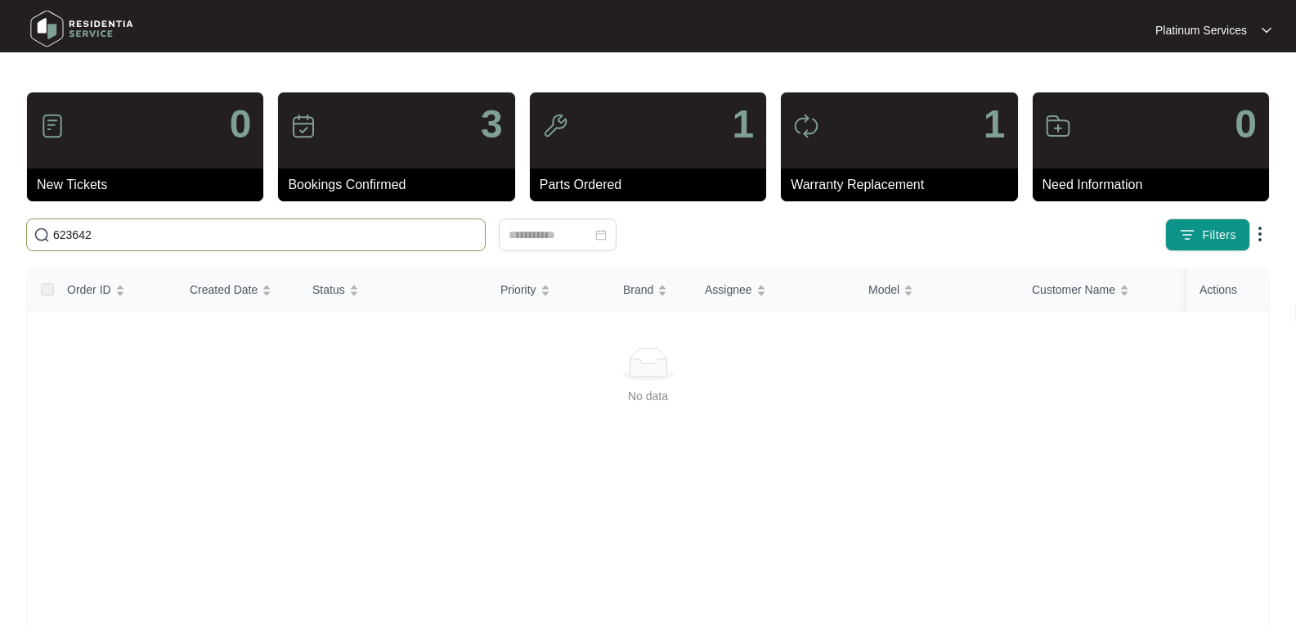
drag, startPoint x: 115, startPoint y: 233, endPoint x: -106, endPoint y: 231, distance: 220.9
click at [0, 231] on html "Platinum Services Platinum S... 0 New Tickets 3 Bookings Confirmed 1 Parts Orde…" at bounding box center [648, 411] width 1296 height 822
type input "623642"
click at [69, 11] on img at bounding box center [82, 28] width 115 height 49
click at [70, 26] on img at bounding box center [82, 28] width 115 height 49
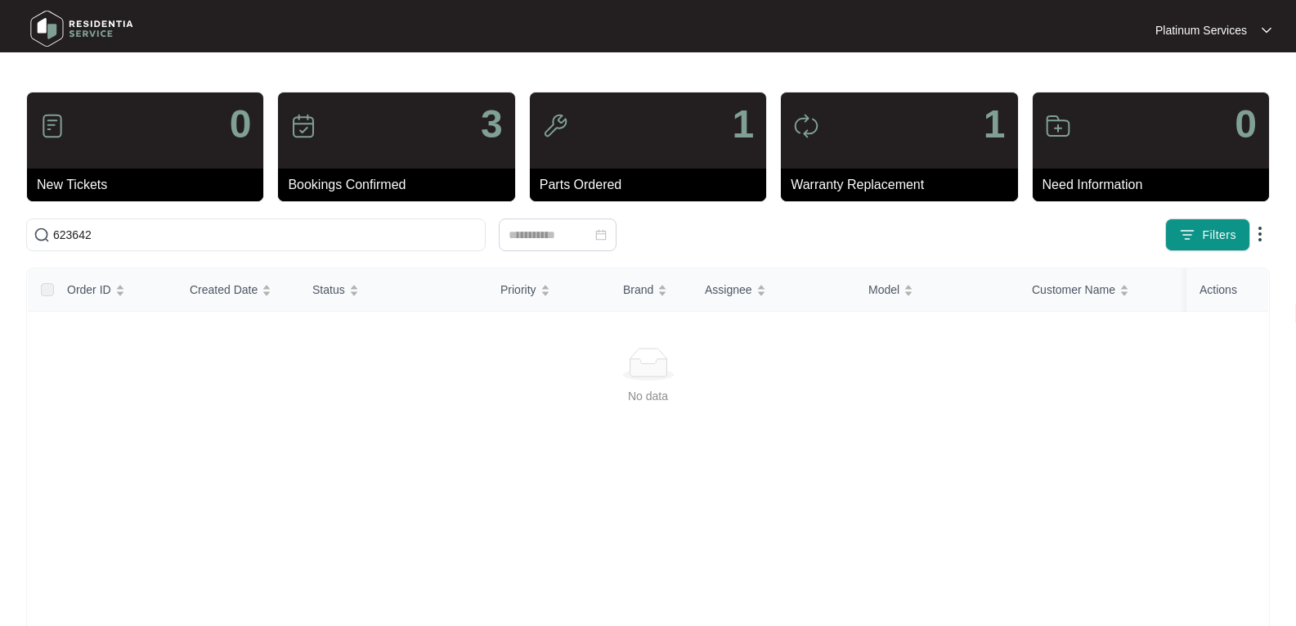
click at [41, 19] on img at bounding box center [82, 28] width 115 height 49
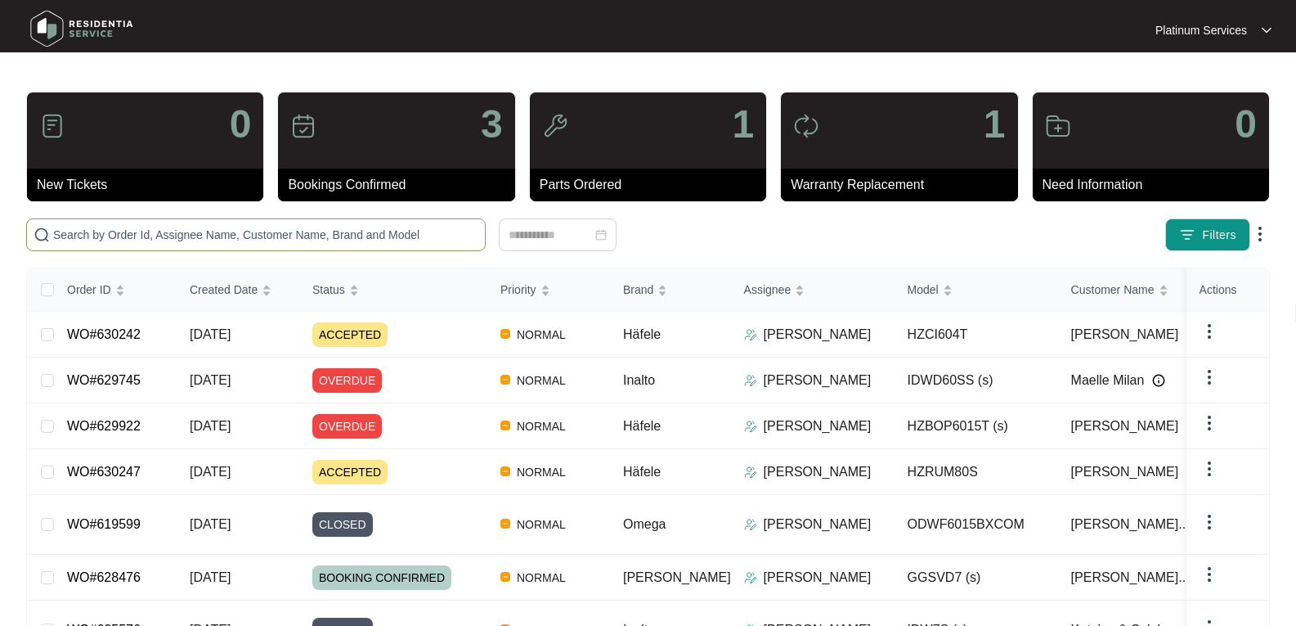
click at [124, 224] on span at bounding box center [256, 234] width 460 height 33
paste input "623642"
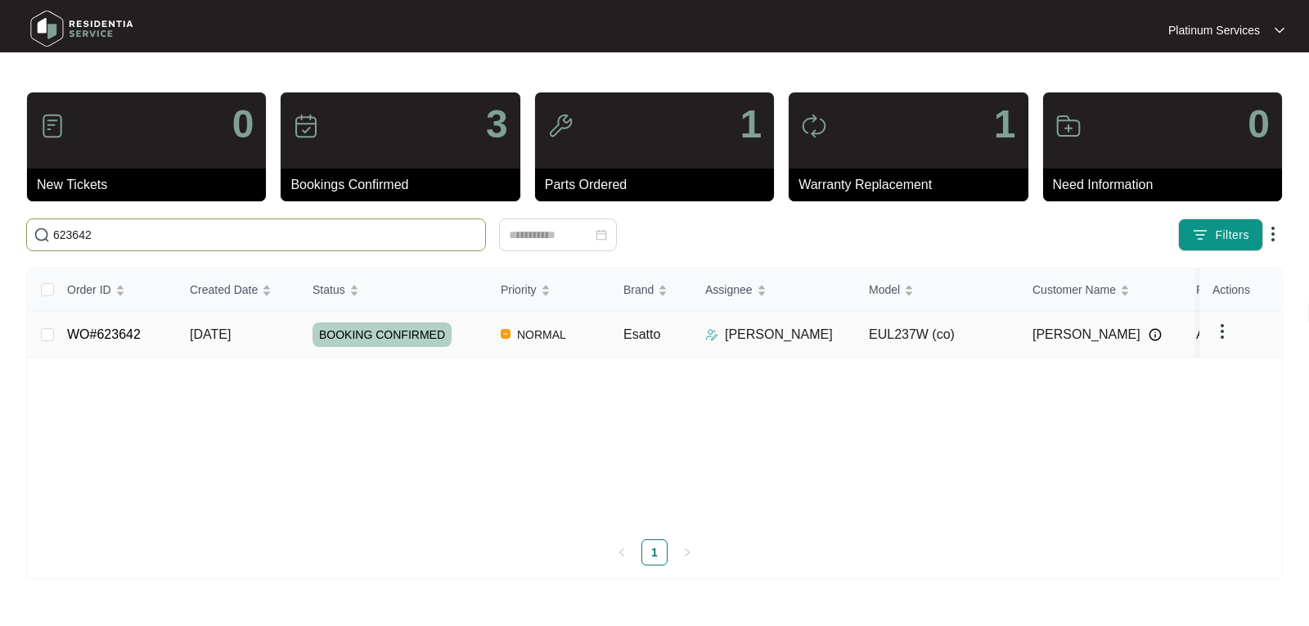
type input "623642"
click at [116, 333] on link "WO#623642" at bounding box center [104, 334] width 74 height 14
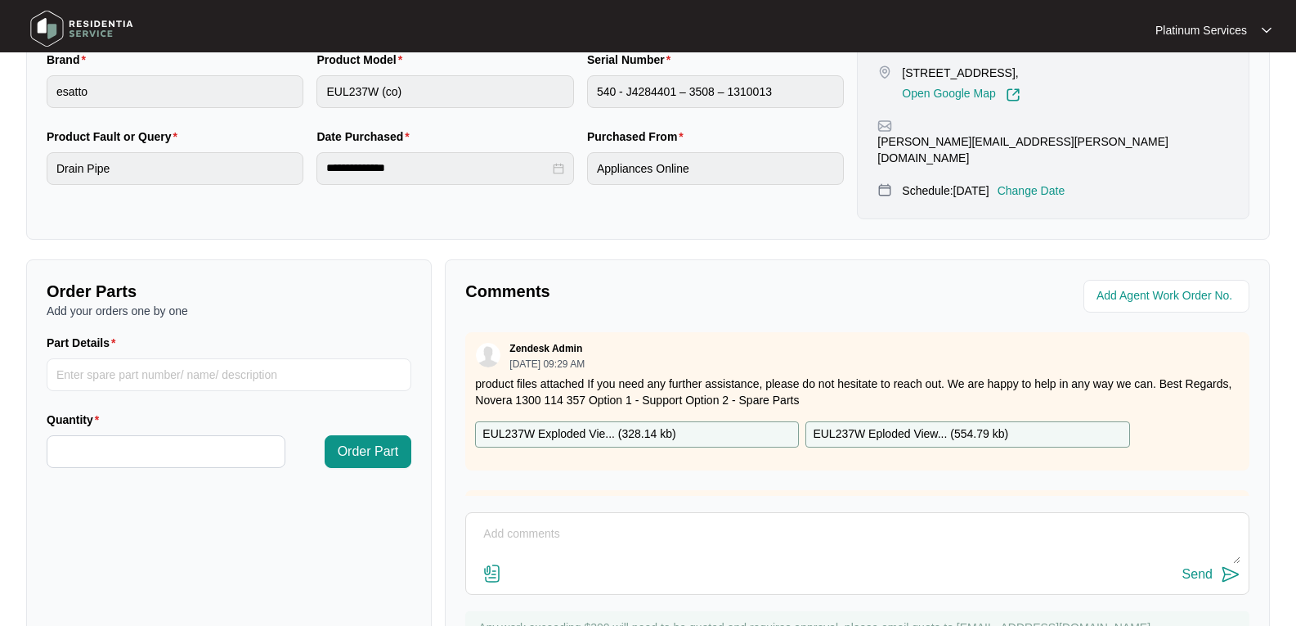
scroll to position [460, 0]
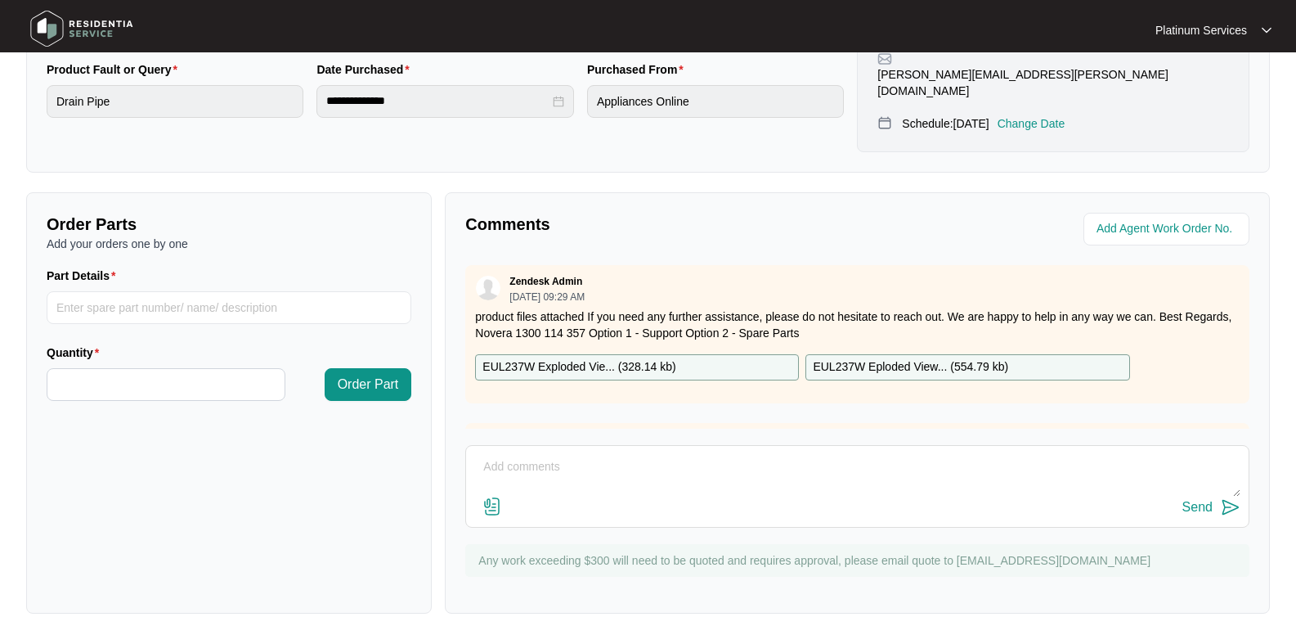
click at [555, 455] on textarea at bounding box center [857, 475] width 766 height 43
paste textarea "The bottom tray wasn’t sitting in properly and so the door was partially stayin…"
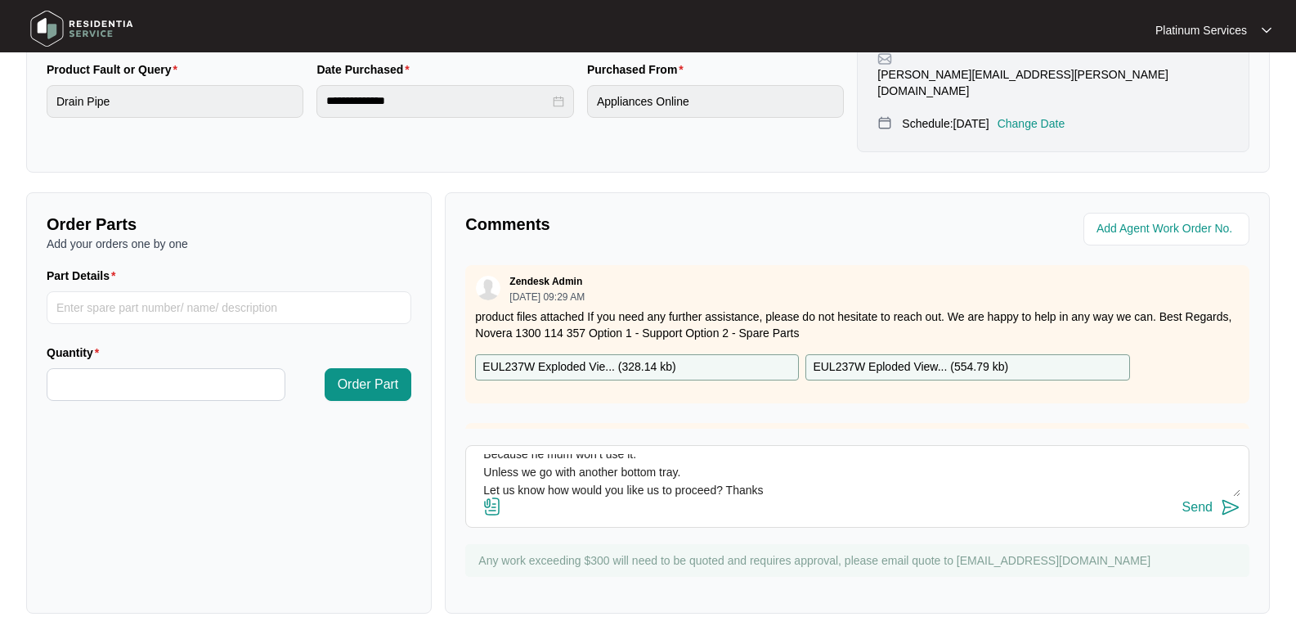
click at [706, 456] on textarea "Hi Team, Please see report as per our technician - The bottom tray wasn’t sitti…" at bounding box center [857, 475] width 766 height 43
type textarea "Hi Team, Please see report as per our technician - The bottom tray wasn’t sitti…"
click at [1233, 497] on img at bounding box center [1231, 507] width 20 height 20
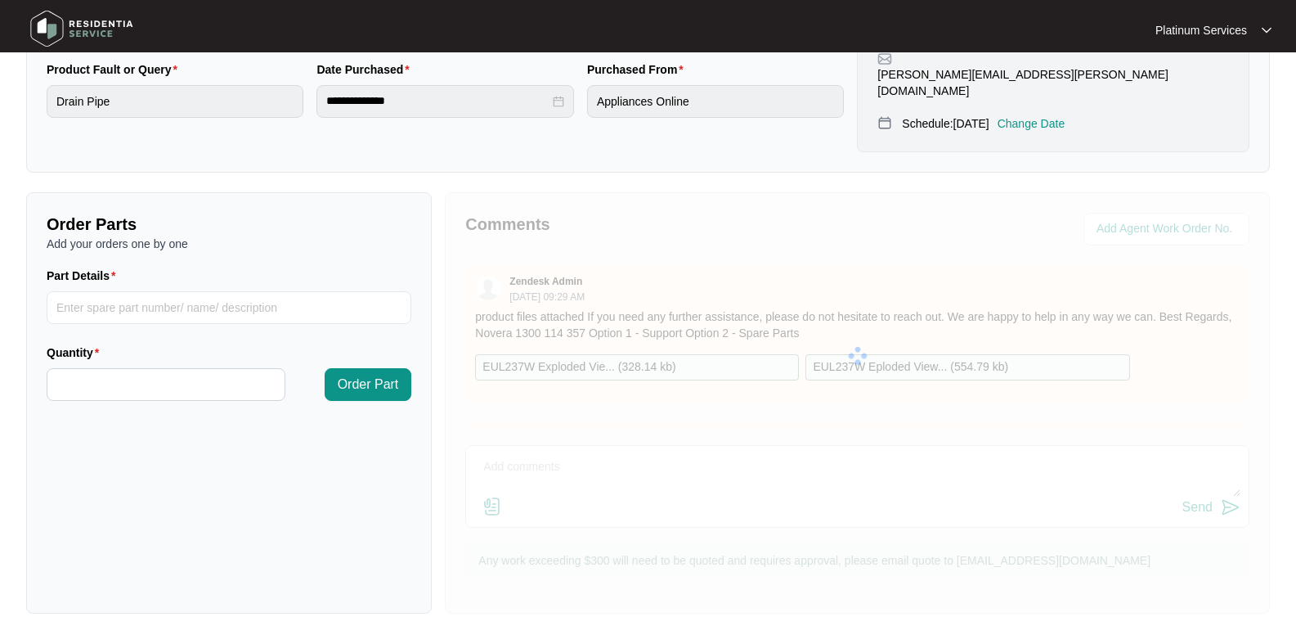
scroll to position [0, 0]
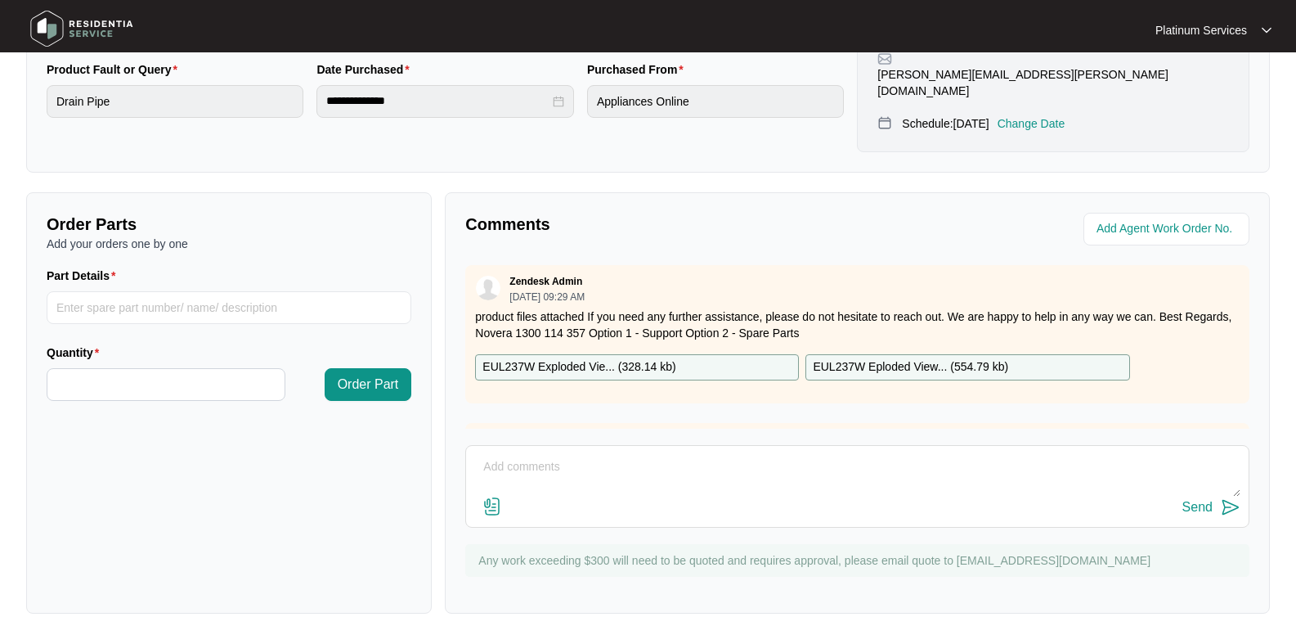
click at [90, 26] on img at bounding box center [82, 28] width 115 height 49
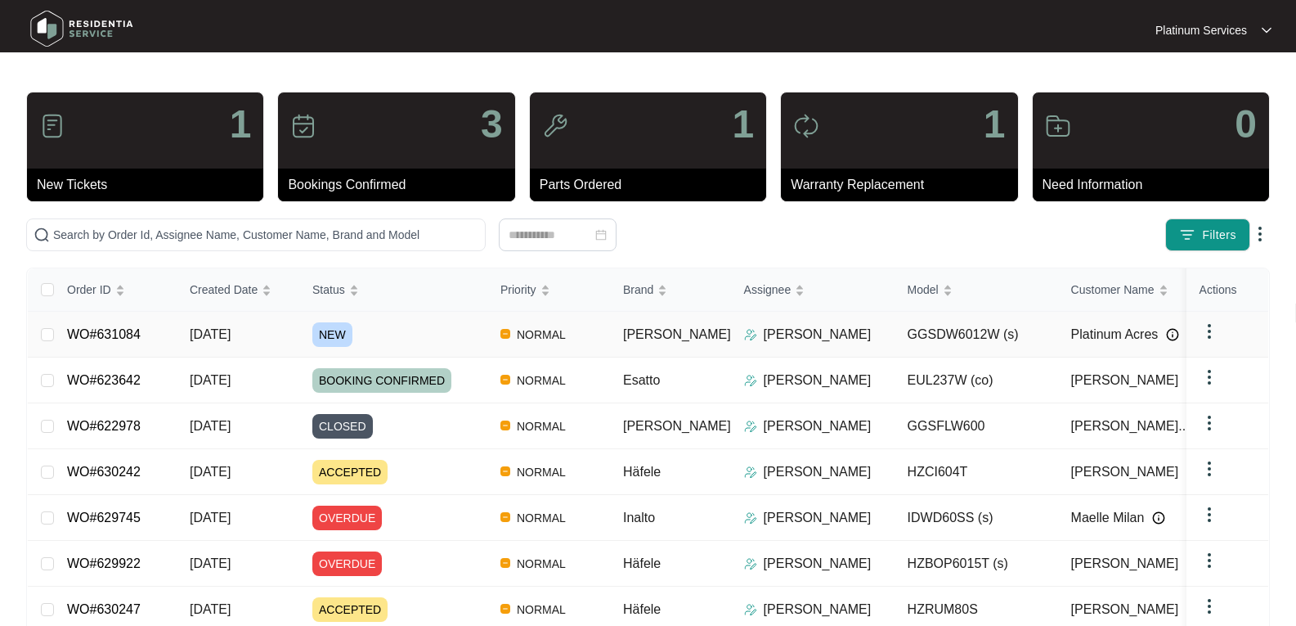
click at [231, 338] on span "[DATE]" at bounding box center [210, 334] width 41 height 14
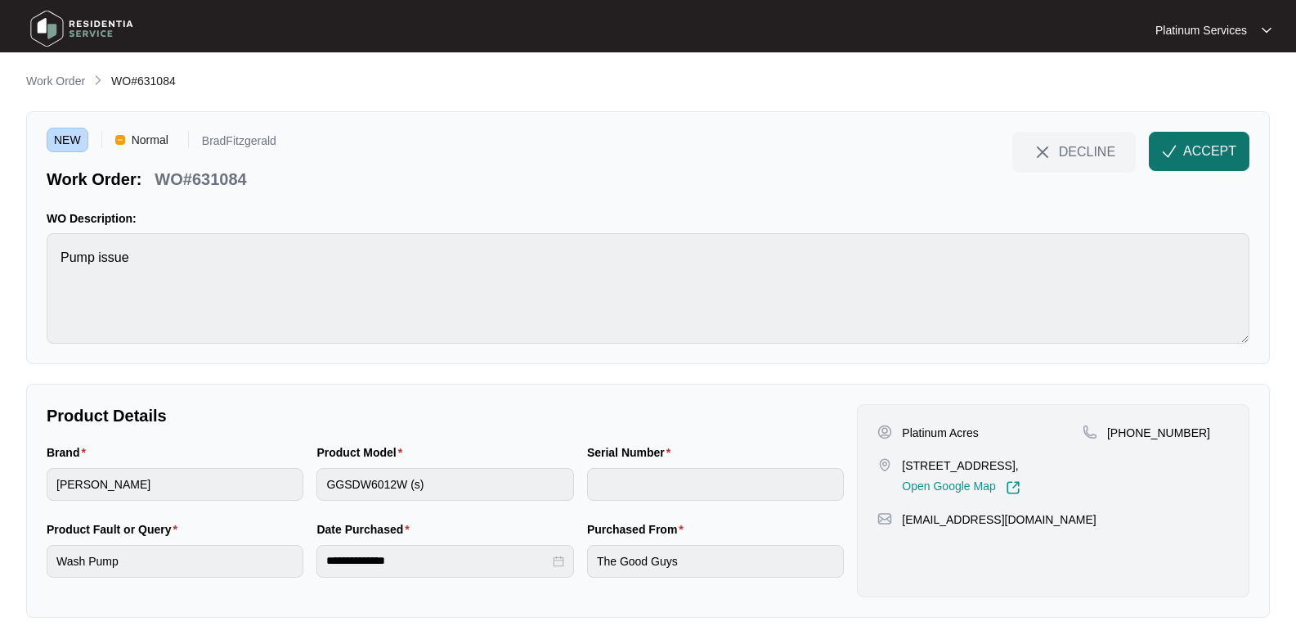
click at [1220, 137] on button "ACCEPT" at bounding box center [1199, 151] width 101 height 39
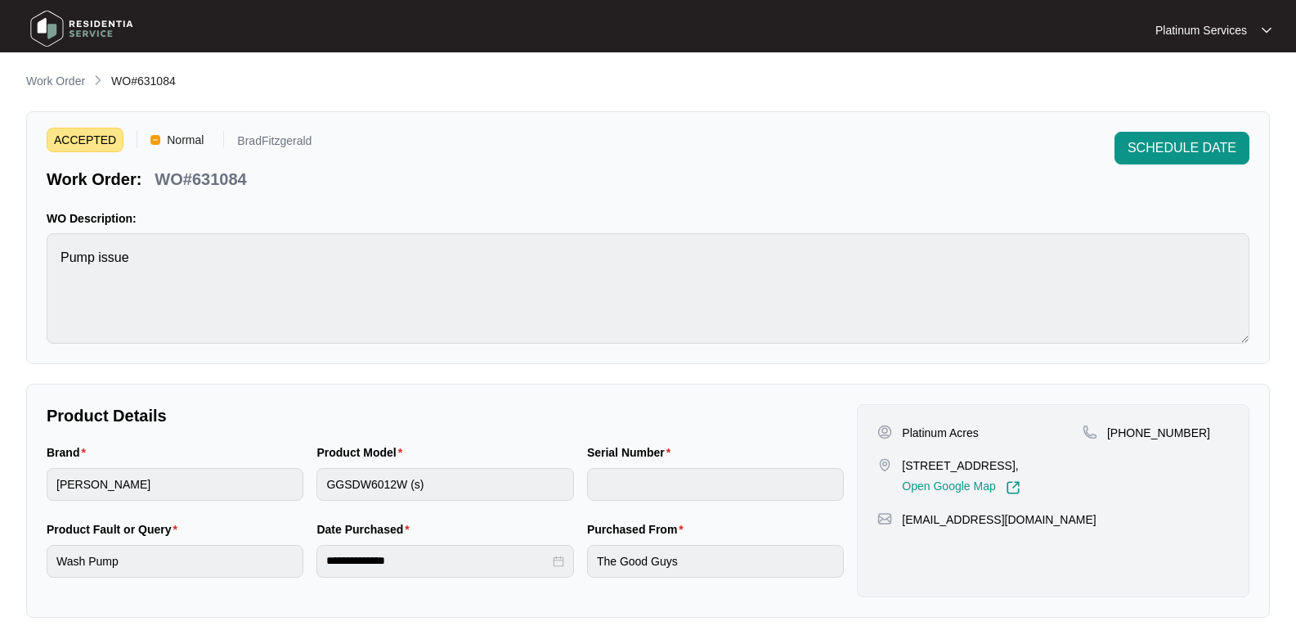
click at [338, 105] on div "**********" at bounding box center [648, 565] width 1244 height 986
drag, startPoint x: 985, startPoint y: 430, endPoint x: 892, endPoint y: 431, distance: 93.2
click at [892, 431] on div "Platinum Acres" at bounding box center [980, 433] width 205 height 16
copy div "Platinum Acres"
drag, startPoint x: 947, startPoint y: 476, endPoint x: 896, endPoint y: 465, distance: 52.6
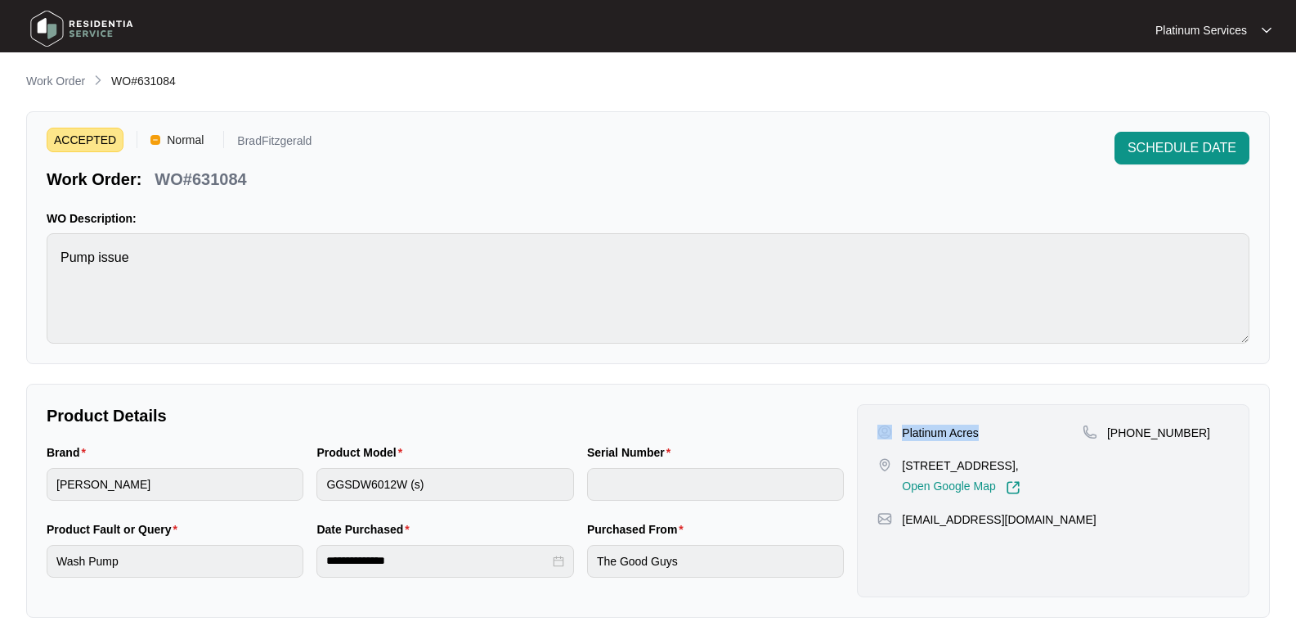
click at [896, 465] on div "[STREET_ADDRESS], Open Google Map" at bounding box center [980, 476] width 205 height 38
copy div "[STREET_ADDRESS],"
drag, startPoint x: 1107, startPoint y: 538, endPoint x: 905, endPoint y: 538, distance: 202.0
click at [905, 528] on div "[EMAIL_ADDRESS][DOMAIN_NAME]" at bounding box center [1054, 519] width 352 height 16
copy p "[EMAIL_ADDRESS][DOMAIN_NAME]"
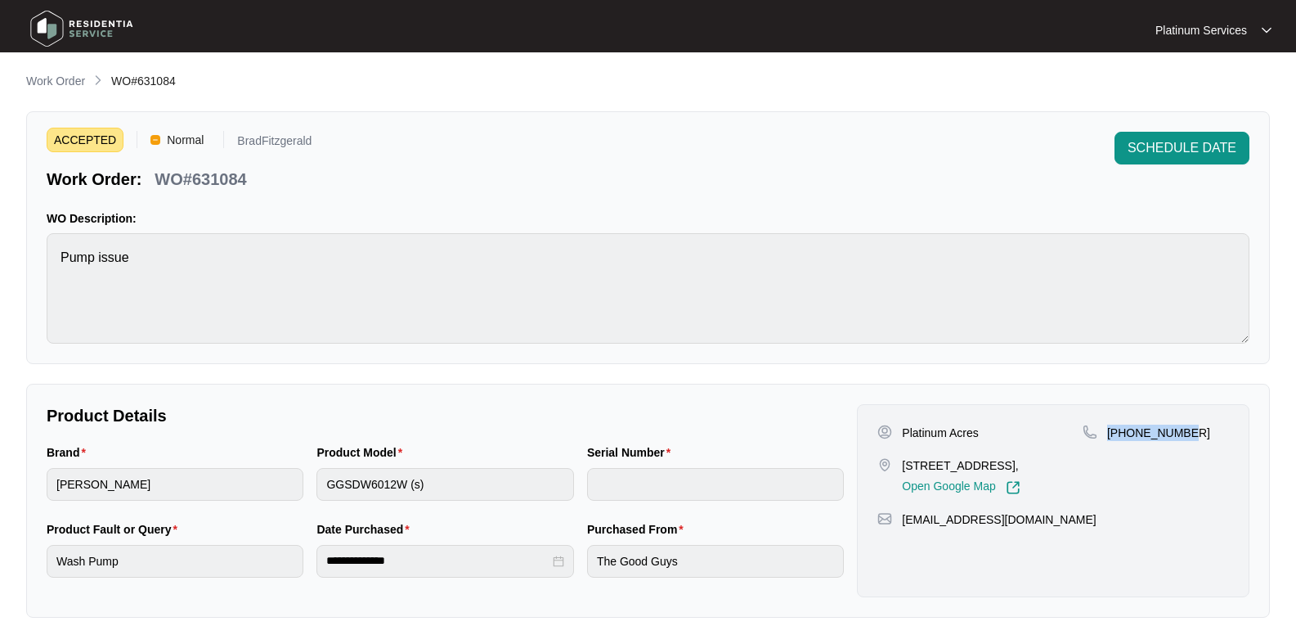
drag, startPoint x: 1216, startPoint y: 430, endPoint x: 1103, endPoint y: 427, distance: 112.9
click at [1103, 427] on div "[PHONE_NUMBER]" at bounding box center [1156, 433] width 146 height 16
copy p "[PHONE_NUMBER]"
click at [215, 183] on p "WO#631084" at bounding box center [201, 179] width 92 height 23
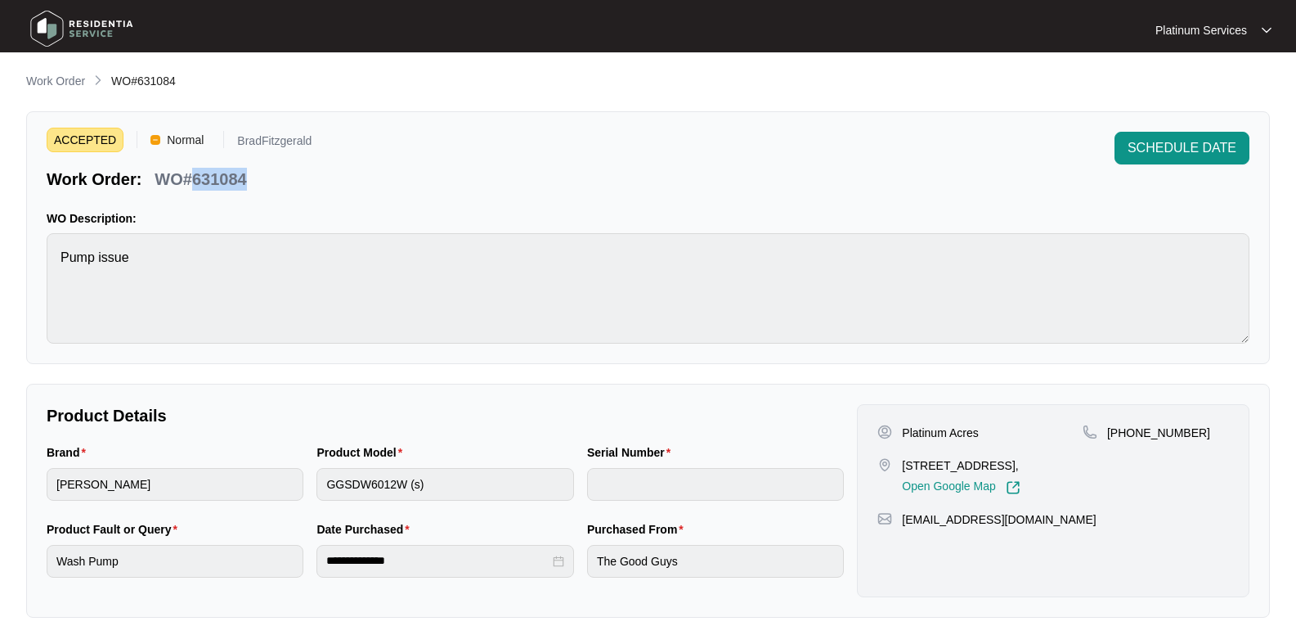
copy p "631084"
click at [322, 188] on div "ACCEPTED Normal BradFitzgerald Work Order: WO#631084 SCHEDULE DATE" at bounding box center [648, 161] width 1203 height 59
